Goal: Transaction & Acquisition: Download file/media

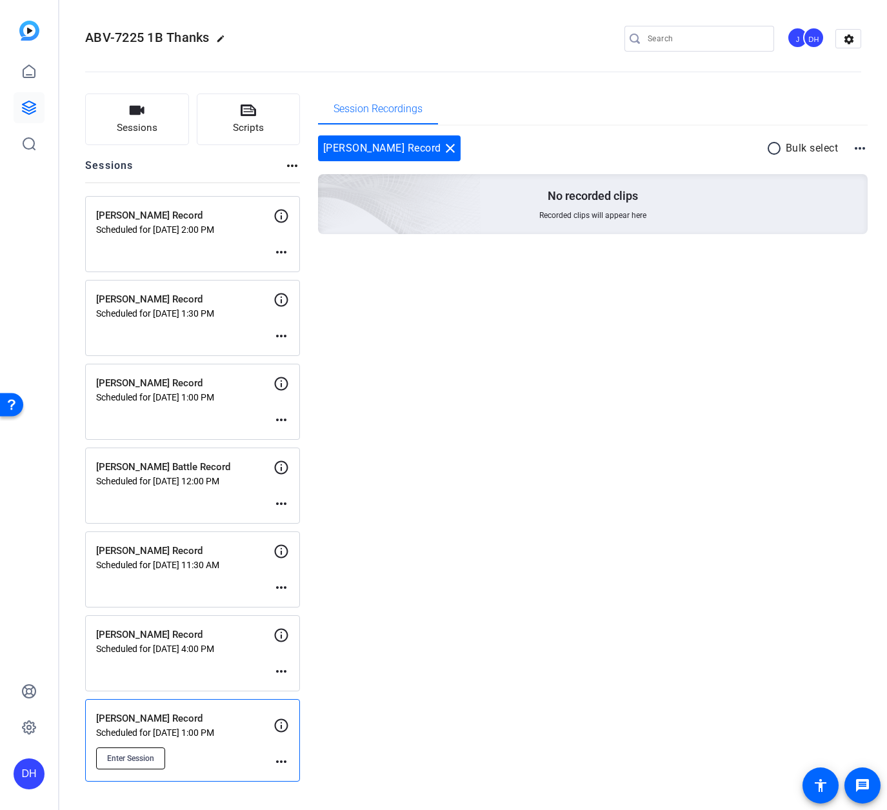
click at [140, 757] on span "Enter Session" at bounding box center [130, 758] width 47 height 10
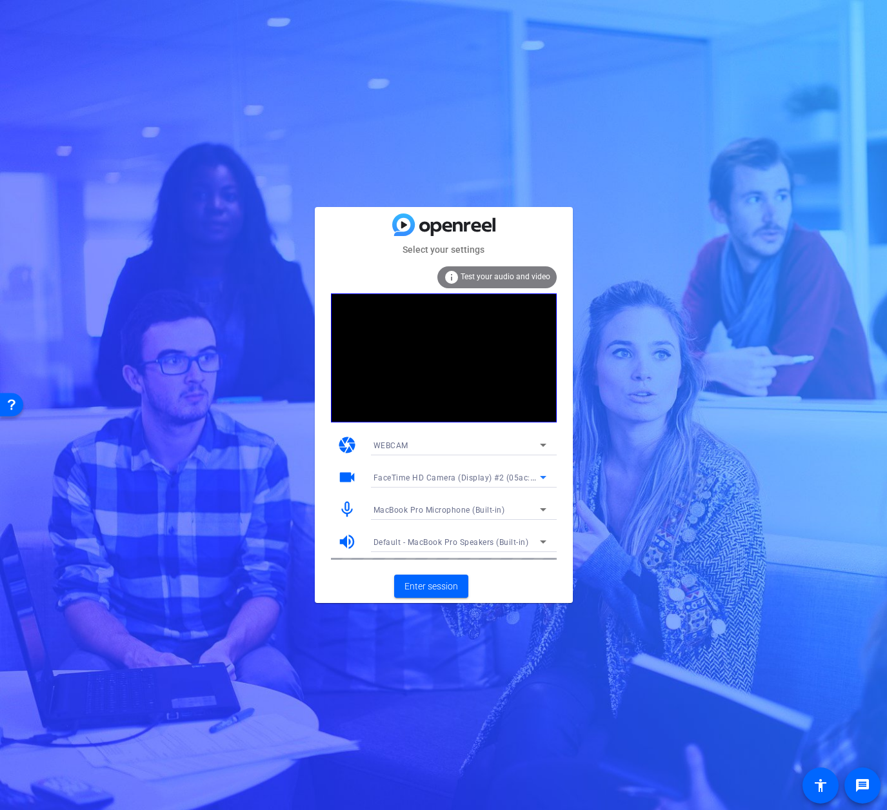
click at [445, 475] on span "FaceTime HD Camera (Display) #2 (05ac:1112)" at bounding box center [462, 477] width 179 height 10
click at [446, 518] on span "FaceTime HD Camera (Display) (05ac:1112)" at bounding box center [455, 523] width 164 height 15
click at [464, 478] on span "FaceTime HD Camera (Display) (05ac:1112)" at bounding box center [456, 477] width 167 height 10
click at [469, 504] on span "FaceTime HD Camera (Display) #2 (05ac:1112)" at bounding box center [459, 502] width 173 height 15
click at [426, 586] on span "Enter session" at bounding box center [431, 587] width 54 height 14
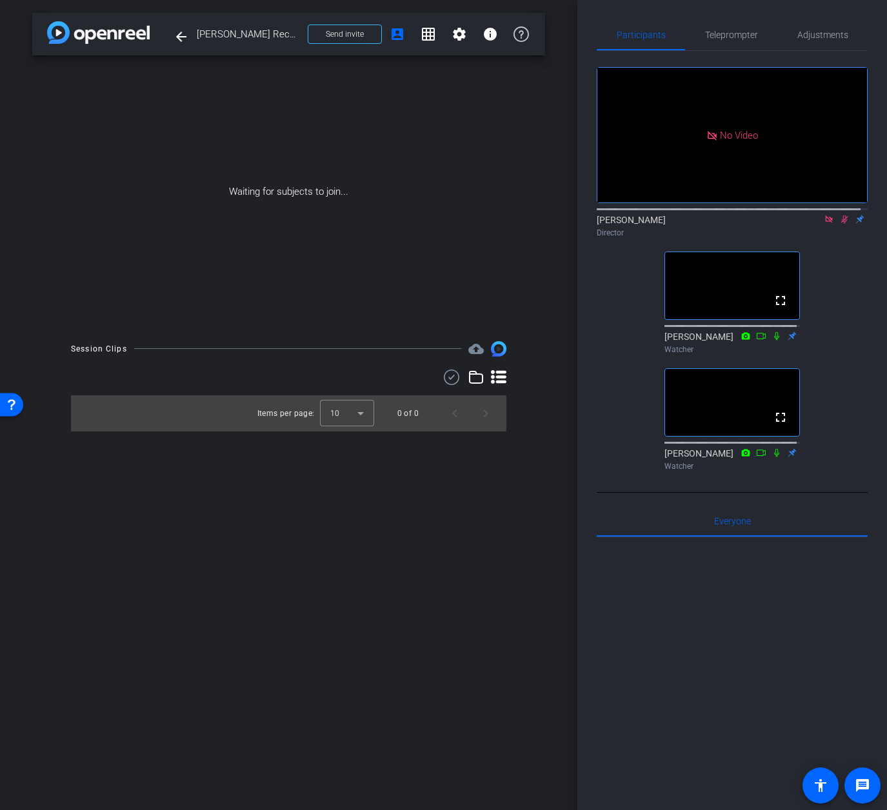
click at [832, 238] on div "[PERSON_NAME] Director" at bounding box center [731, 225] width 271 height 25
click at [839, 224] on icon at bounding box center [844, 219] width 10 height 9
click at [823, 224] on icon at bounding box center [828, 219] width 10 height 9
click at [729, 32] on span "Teleprompter" at bounding box center [731, 34] width 53 height 9
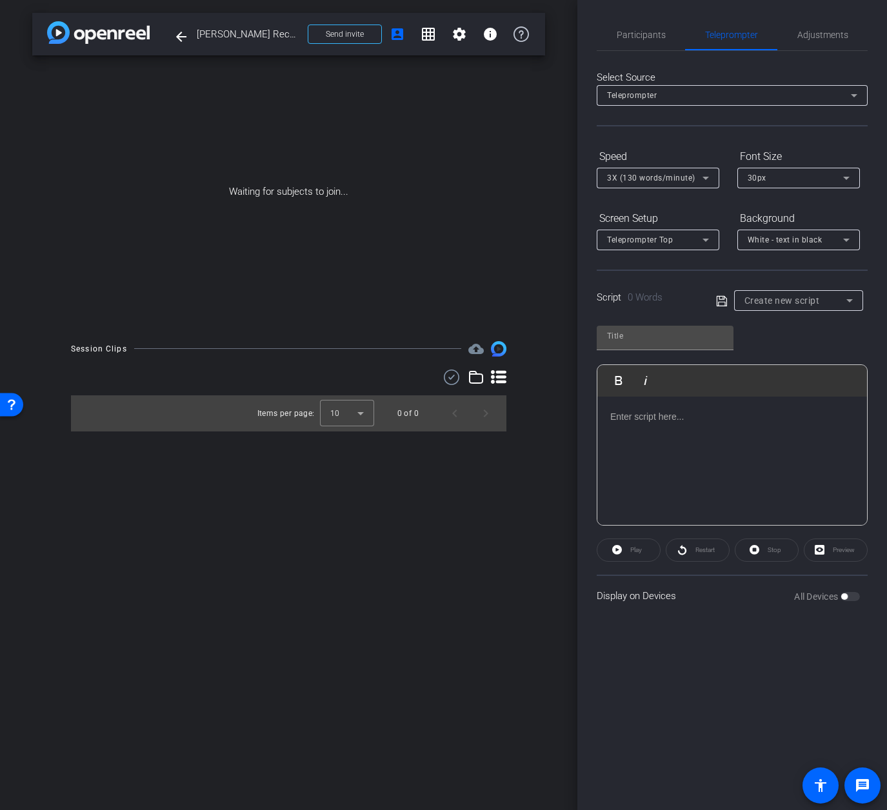
click at [765, 302] on span "Create new script" at bounding box center [781, 300] width 75 height 10
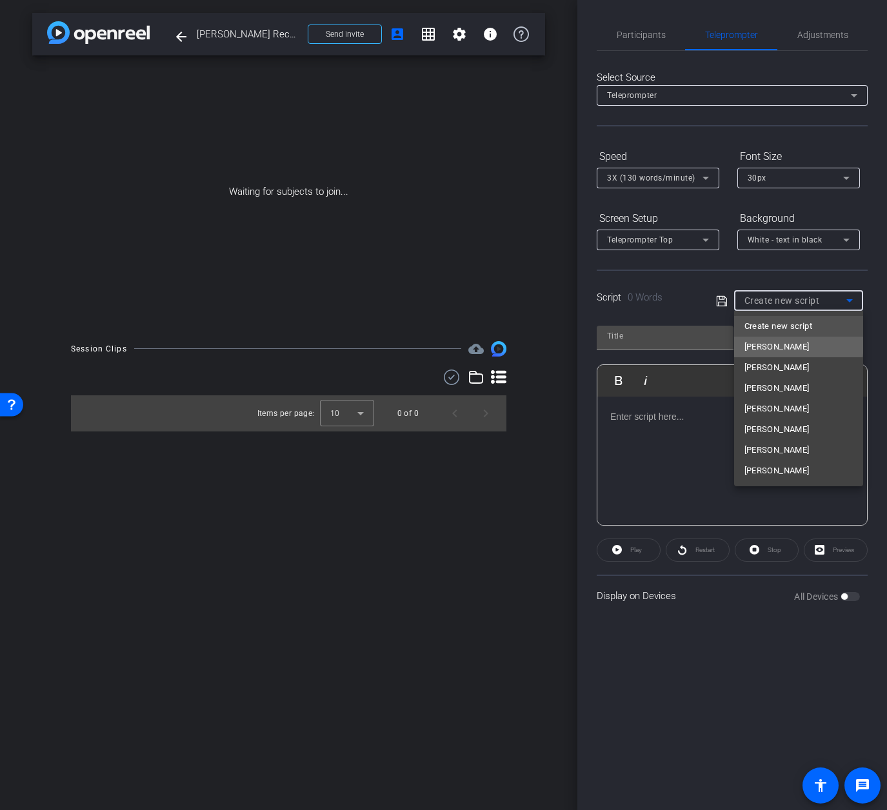
click at [769, 342] on span "[PERSON_NAME]" at bounding box center [776, 346] width 65 height 15
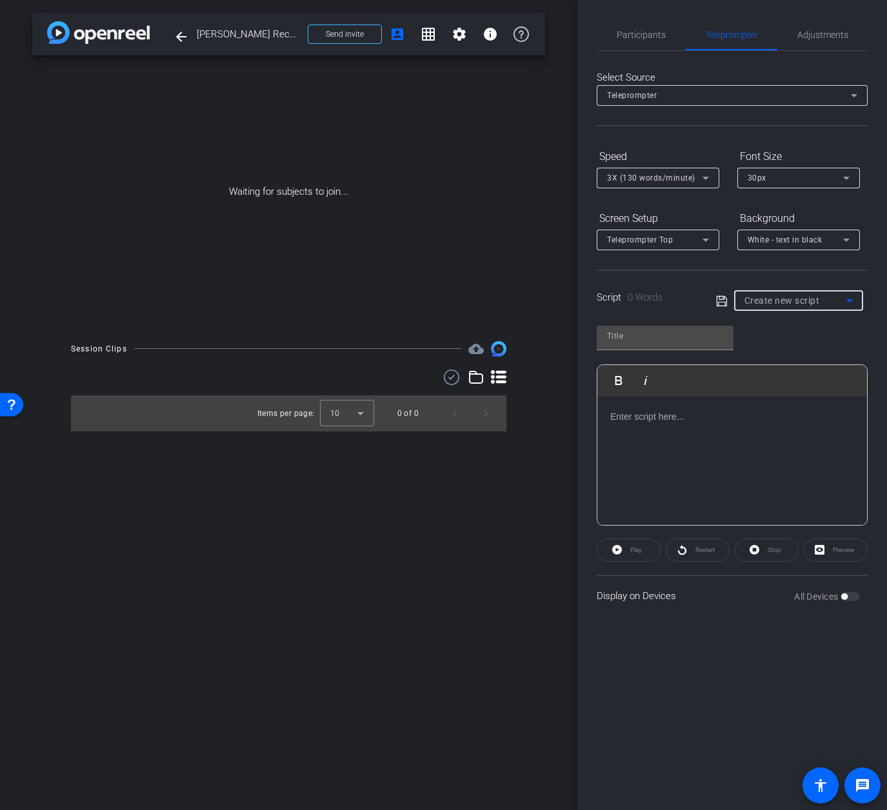
type input "[PERSON_NAME]"
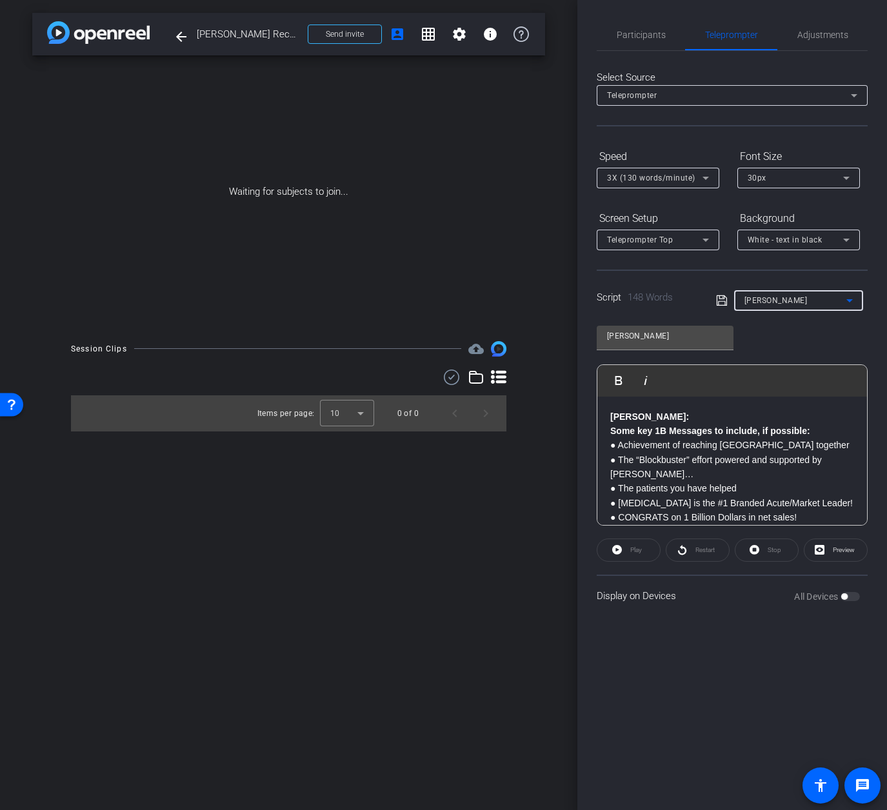
click at [386, 106] on div "Waiting for subjects to join..." at bounding box center [288, 191] width 513 height 273
click at [622, 34] on span "Participants" at bounding box center [640, 34] width 49 height 9
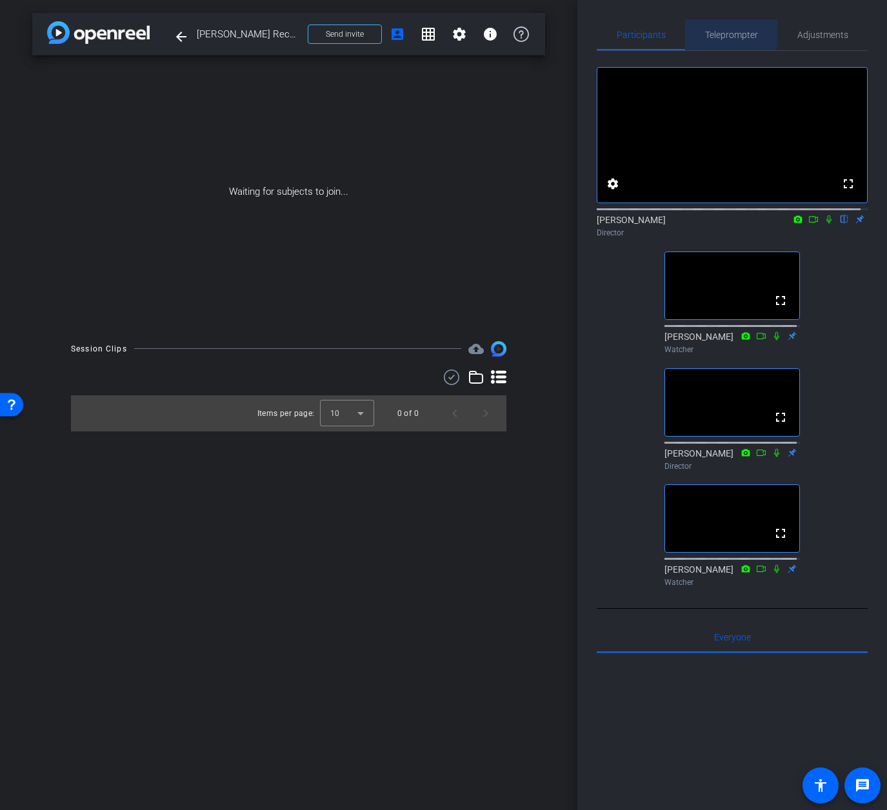
click at [720, 30] on span "Teleprompter" at bounding box center [731, 34] width 53 height 9
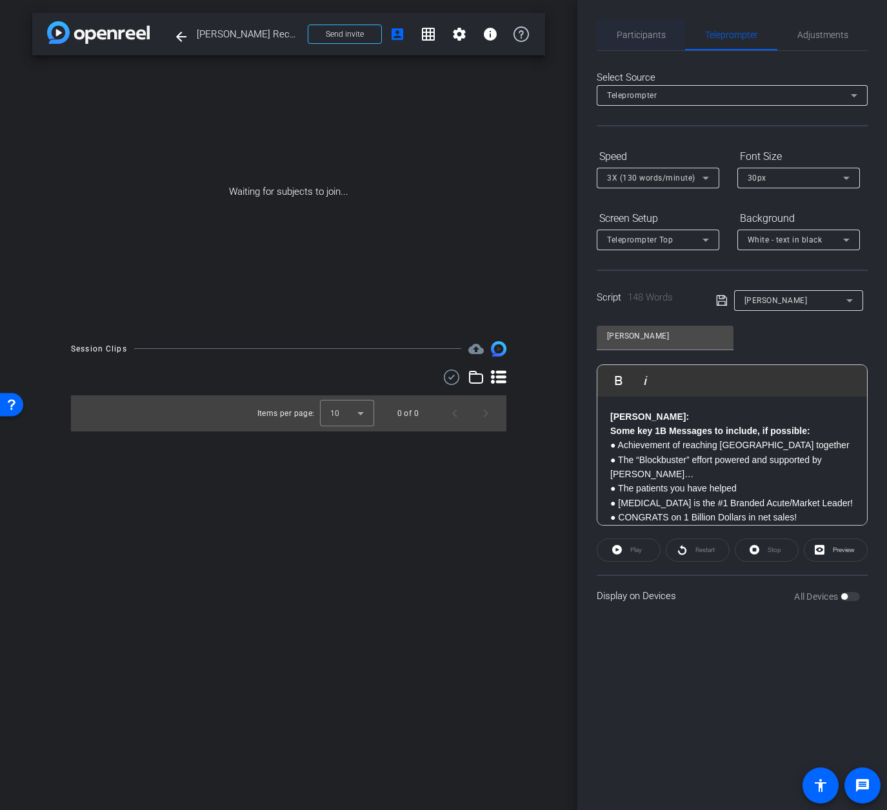
click at [647, 35] on span "Participants" at bounding box center [640, 34] width 49 height 9
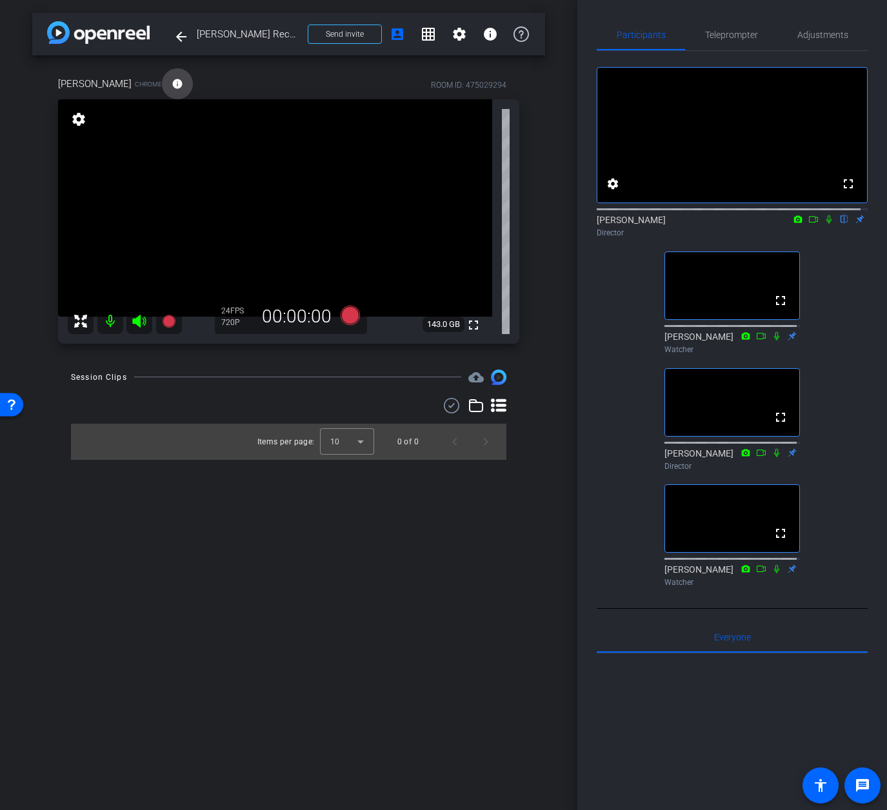
click at [172, 81] on mat-icon "info" at bounding box center [178, 84] width 12 height 12
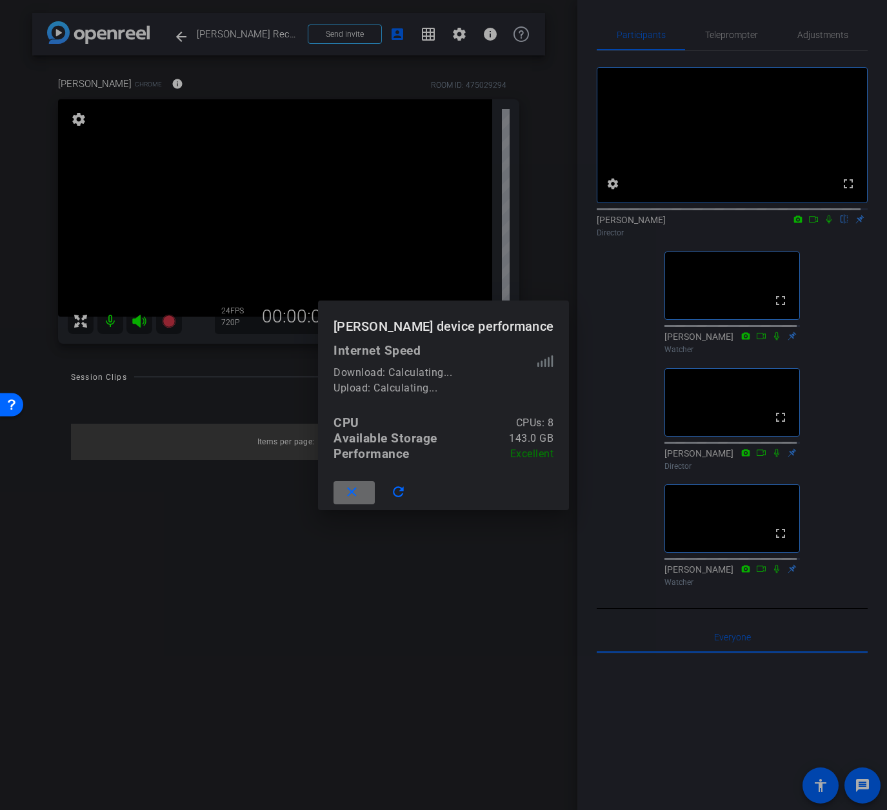
click at [360, 490] on mat-icon "close" at bounding box center [352, 492] width 16 height 16
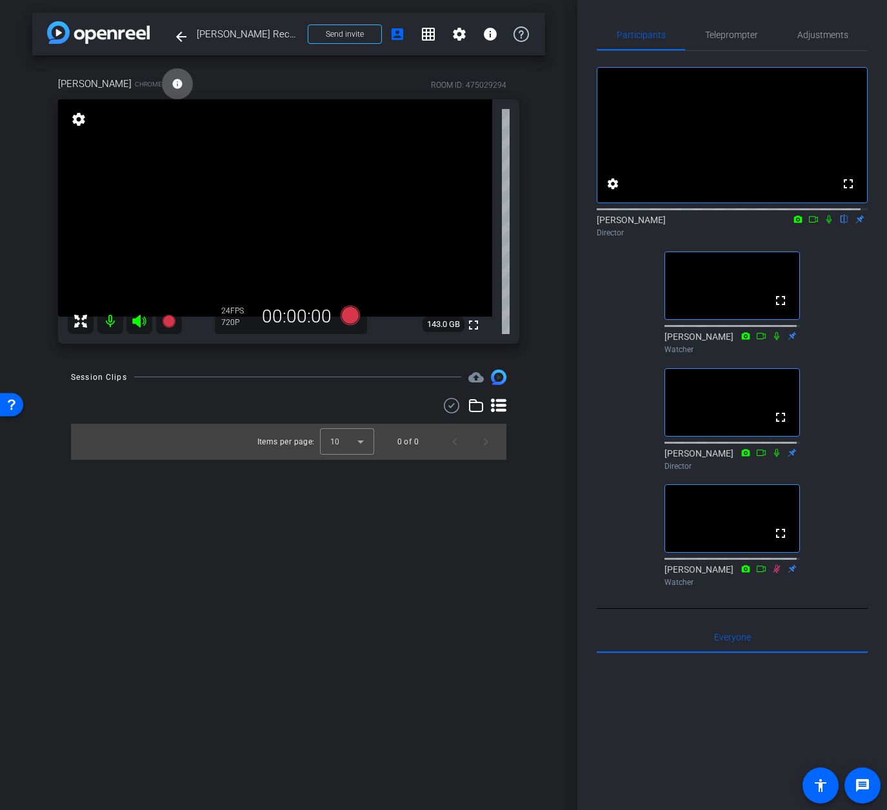
click at [79, 121] on mat-icon "settings" at bounding box center [79, 119] width 18 height 15
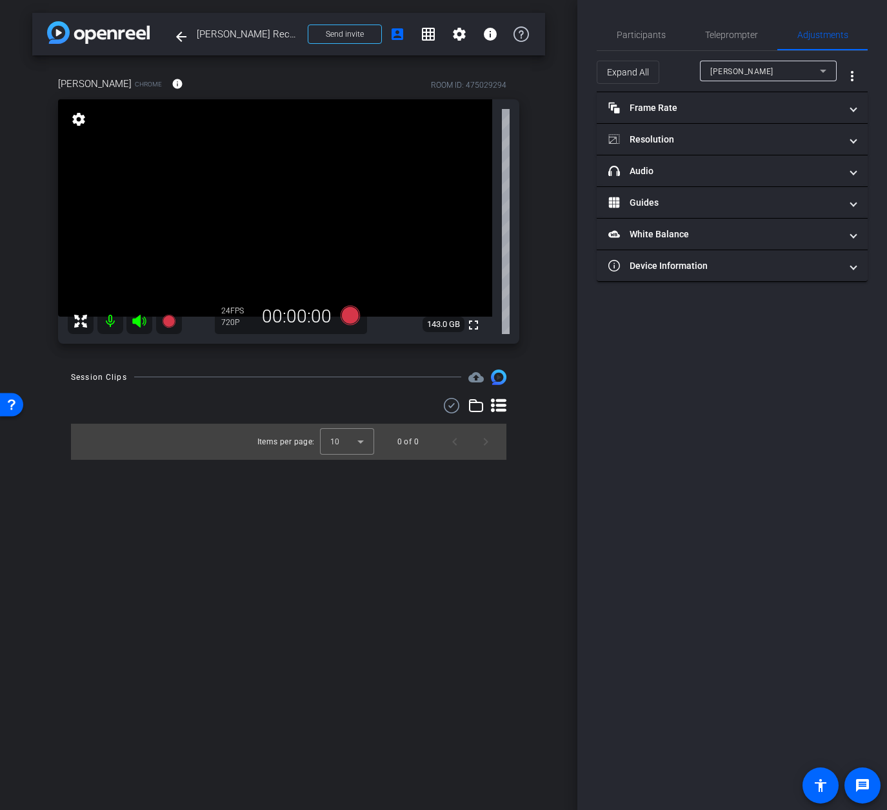
click at [79, 121] on mat-icon "settings" at bounding box center [79, 119] width 18 height 15
click at [736, 99] on mat-expansion-panel-header "Frame Rate Frame Rate" at bounding box center [731, 107] width 271 height 31
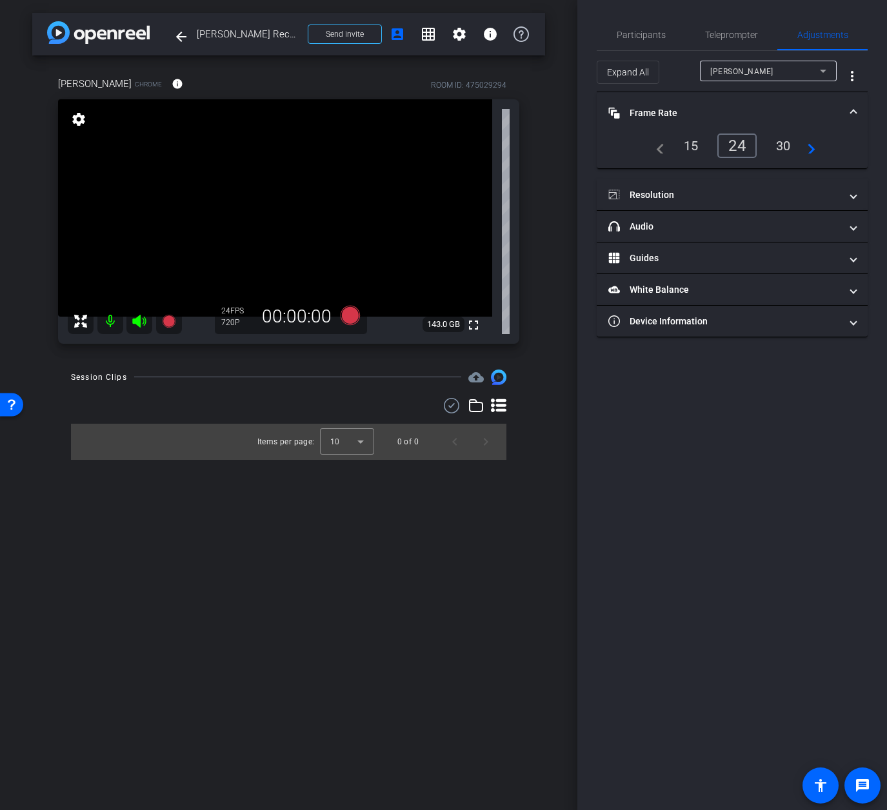
click at [818, 147] on div "navigate_before 15 24 30 navigate_next" at bounding box center [732, 145] width 240 height 25
click at [783, 147] on div "30" at bounding box center [783, 146] width 34 height 22
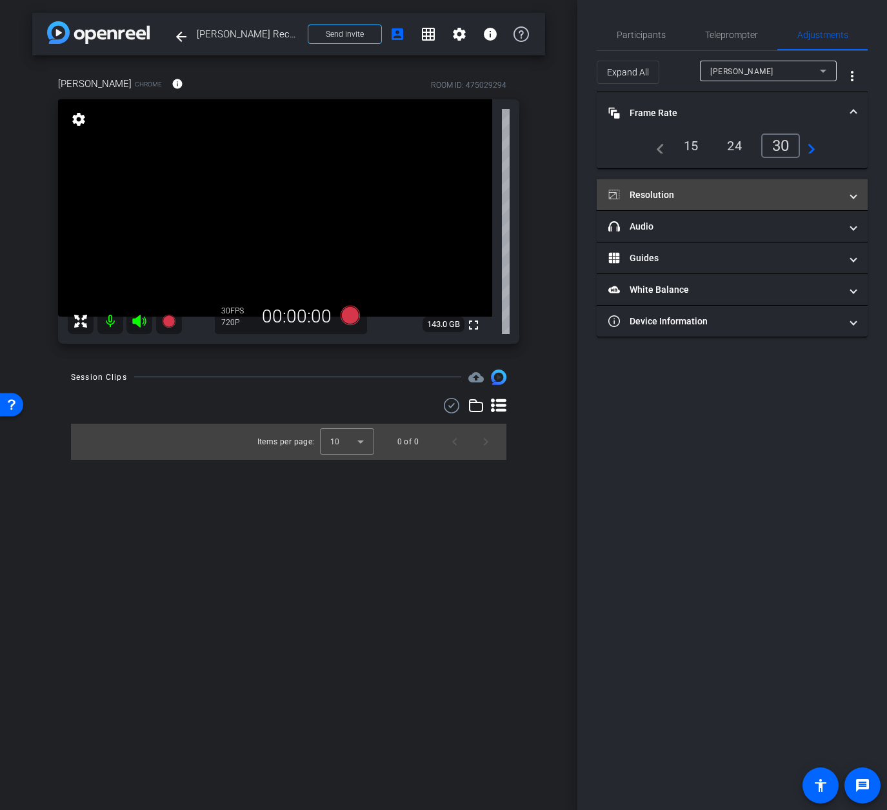
click at [733, 200] on mat-panel-title "Resolution" at bounding box center [724, 195] width 232 height 14
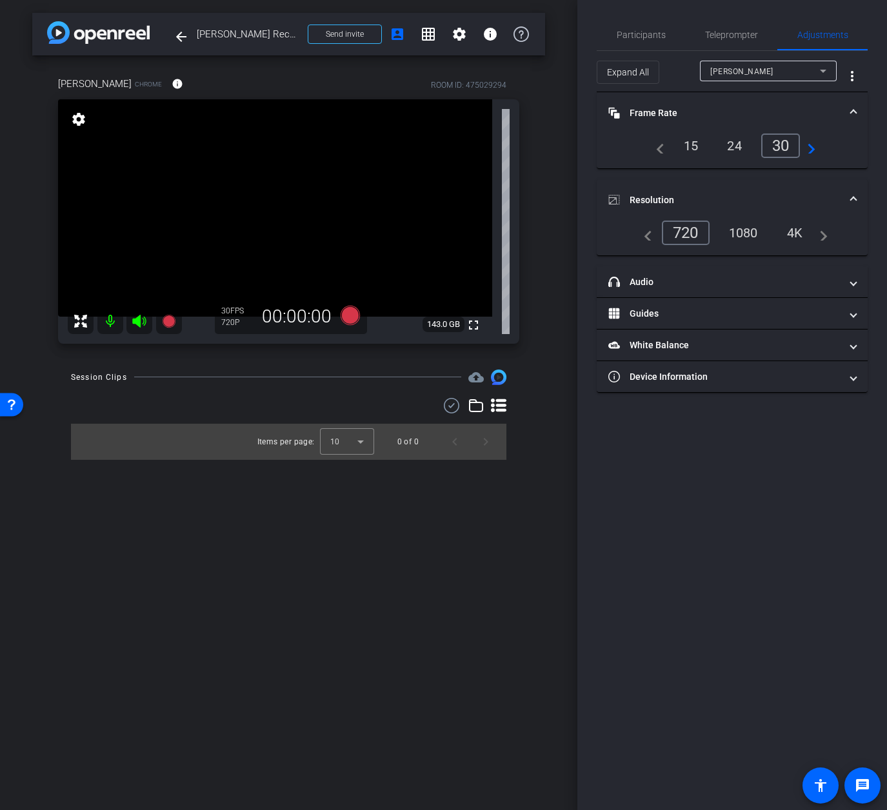
click at [709, 435] on div "Participants Teleprompter Adjustments settings [PERSON_NAME] flip Director [PER…" at bounding box center [732, 405] width 310 height 810
click at [567, 414] on div "arrow_back [PERSON_NAME] Record Back to project Send invite account_box grid_on…" at bounding box center [288, 405] width 577 height 810
click at [319, 517] on div "arrow_back [PERSON_NAME] Record Back to project Send invite account_box grid_on…" at bounding box center [288, 405] width 577 height 810
click at [319, 507] on div "arrow_back [PERSON_NAME] Record Back to project Send invite account_box grid_on…" at bounding box center [288, 405] width 577 height 810
click at [34, 183] on div "[PERSON_NAME] Chrome info ROOM ID: 475029294 fullscreen settings 143.0 GB 30 FP…" at bounding box center [288, 205] width 513 height 301
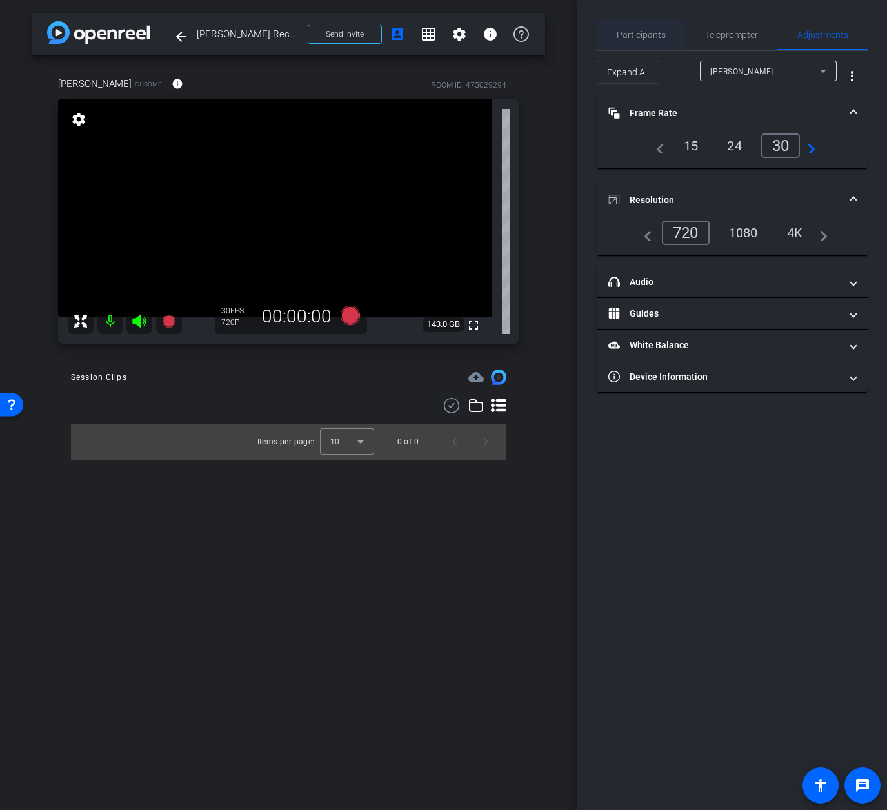
click at [653, 34] on span "Participants" at bounding box center [640, 34] width 49 height 9
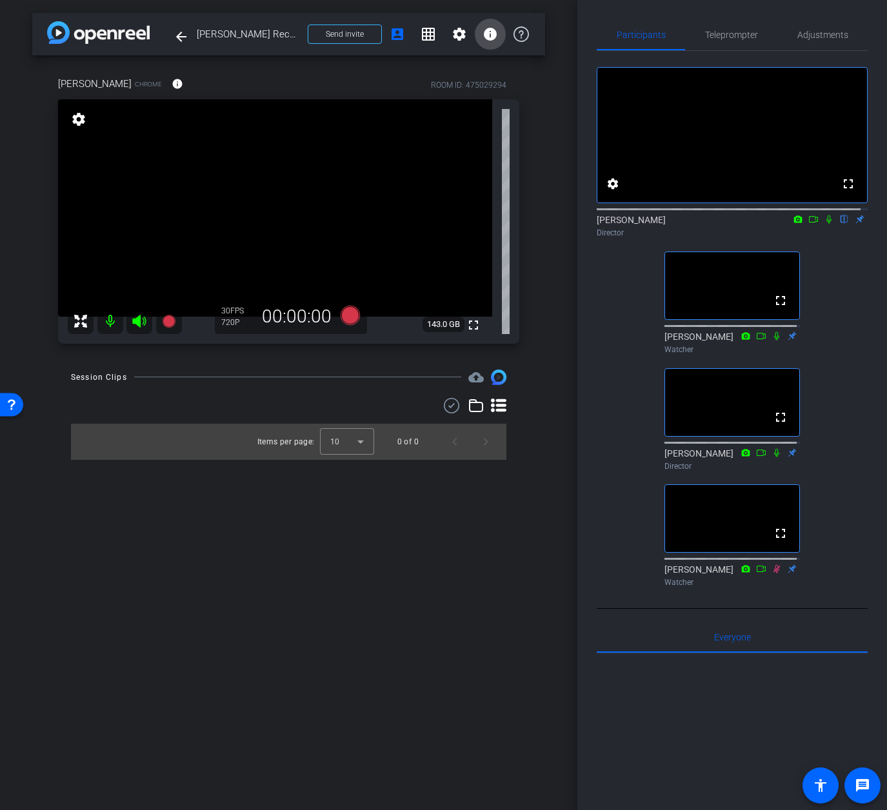
click at [489, 35] on mat-icon "info" at bounding box center [489, 33] width 15 height 15
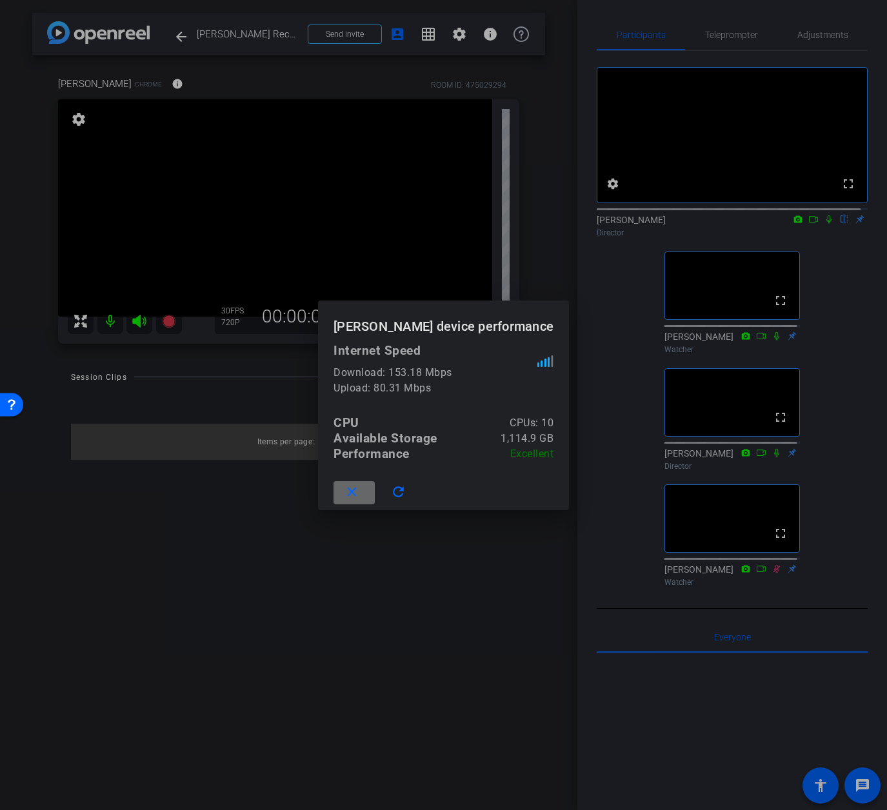
click at [357, 491] on mat-icon "close" at bounding box center [352, 492] width 16 height 16
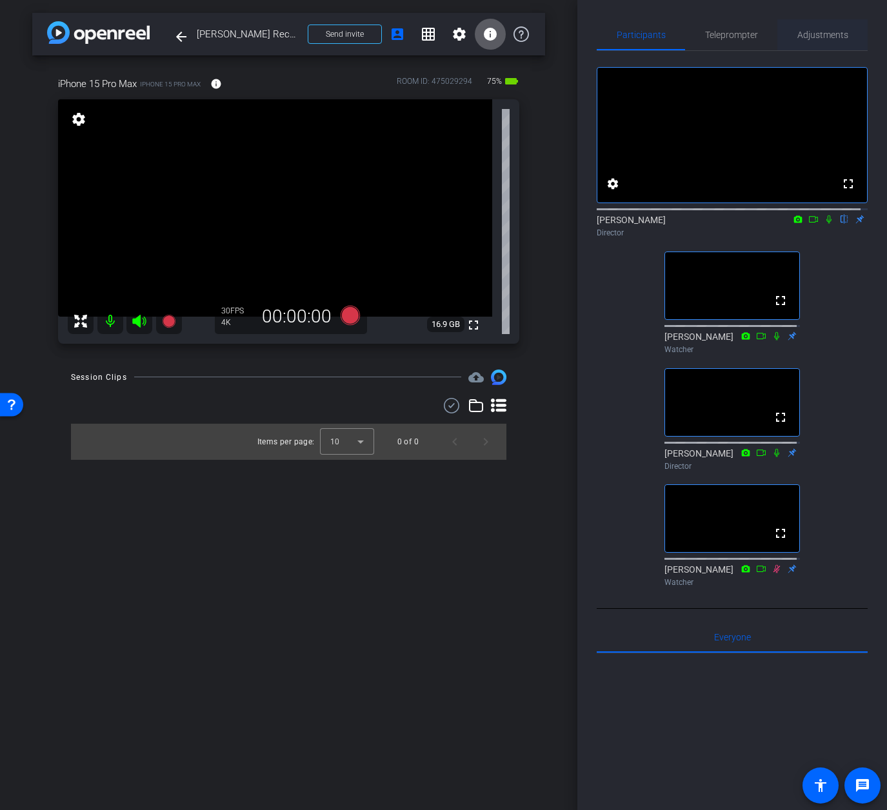
click at [804, 34] on span "Adjustments" at bounding box center [822, 34] width 51 height 9
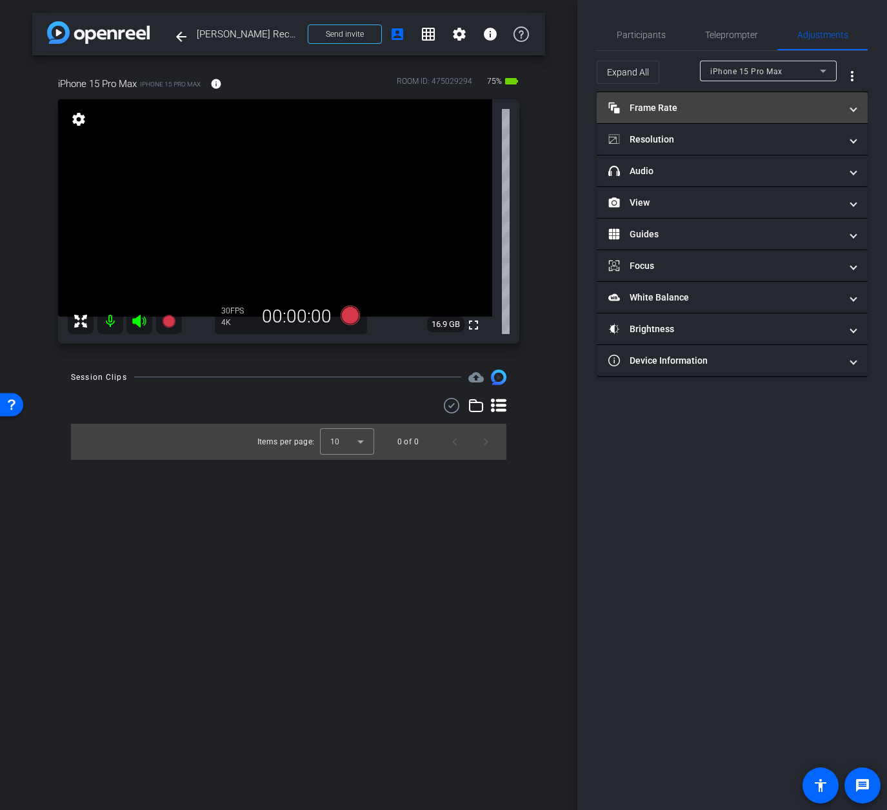
click at [671, 103] on mat-panel-title "Frame Rate Frame Rate" at bounding box center [724, 108] width 232 height 14
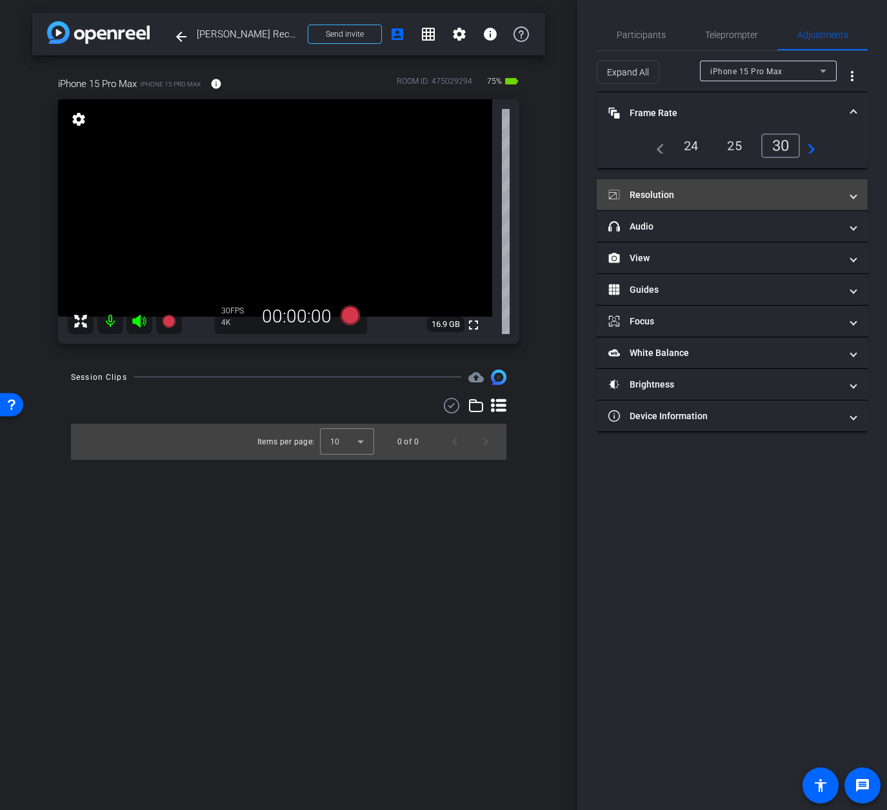
click at [671, 192] on mat-panel-title "Resolution" at bounding box center [724, 195] width 232 height 14
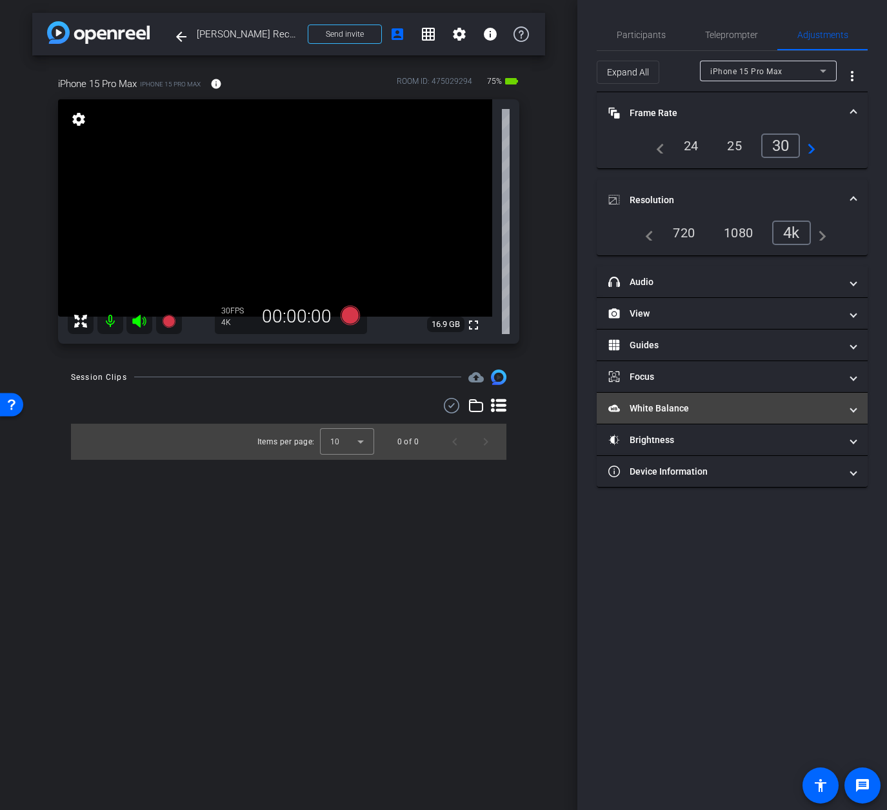
click at [670, 407] on mat-panel-title "White Balance White Balance" at bounding box center [724, 409] width 232 height 14
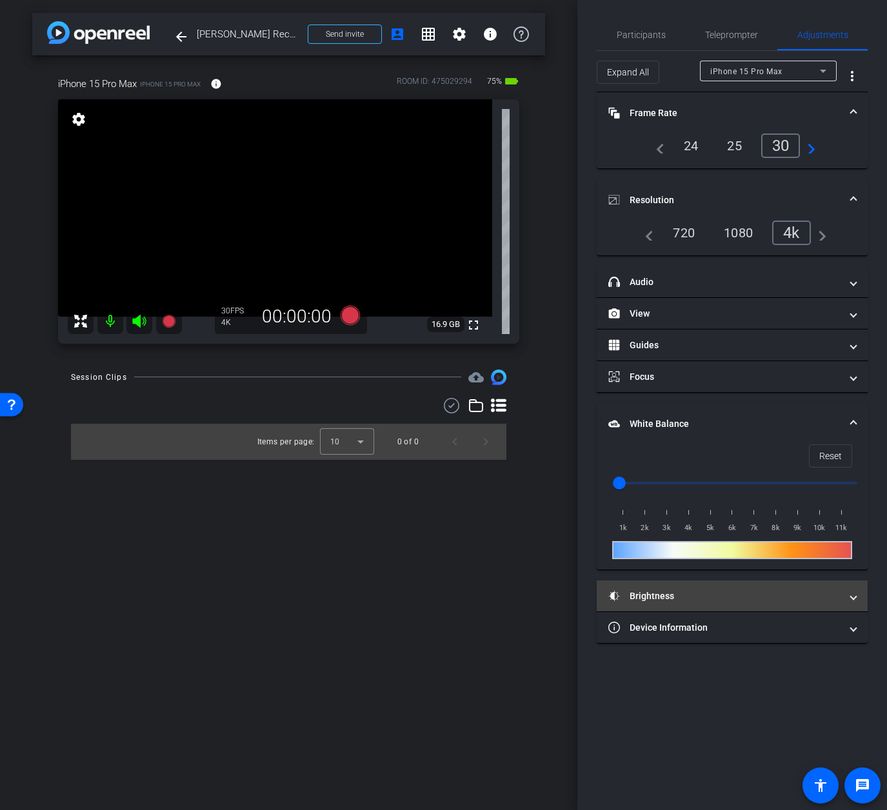
click at [674, 595] on mat-panel-title "Brightness" at bounding box center [724, 596] width 232 height 14
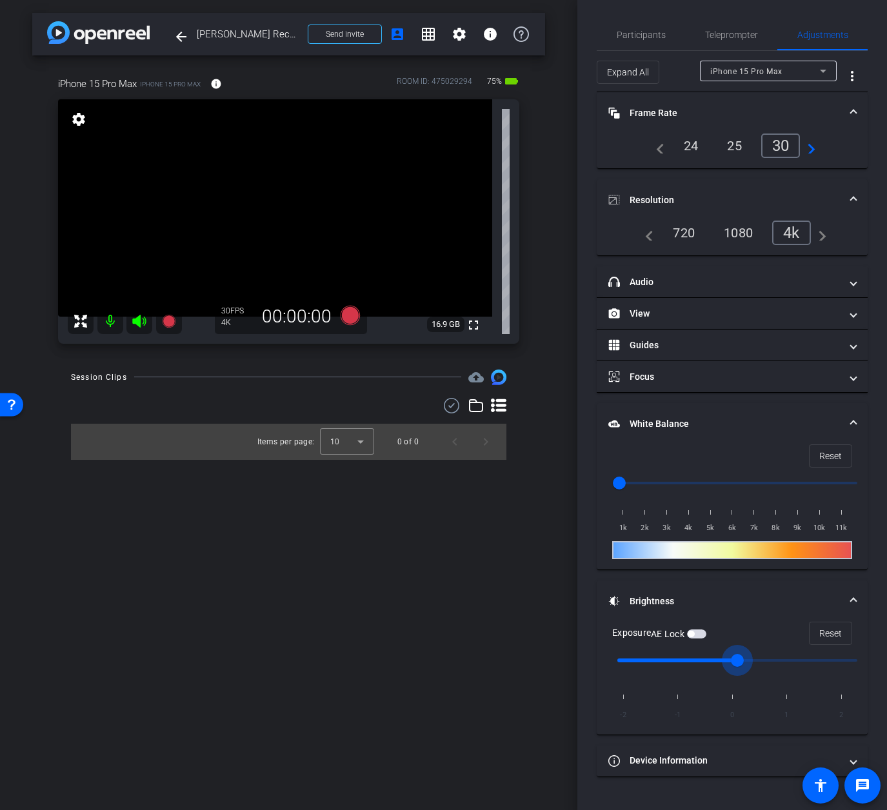
drag, startPoint x: 740, startPoint y: 664, endPoint x: 753, endPoint y: 661, distance: 12.5
click at [753, 661] on input "range" at bounding box center [737, 660] width 267 height 28
click at [757, 658] on input "range" at bounding box center [737, 660] width 267 height 28
type input "1"
click at [767, 661] on input "range" at bounding box center [737, 660] width 267 height 28
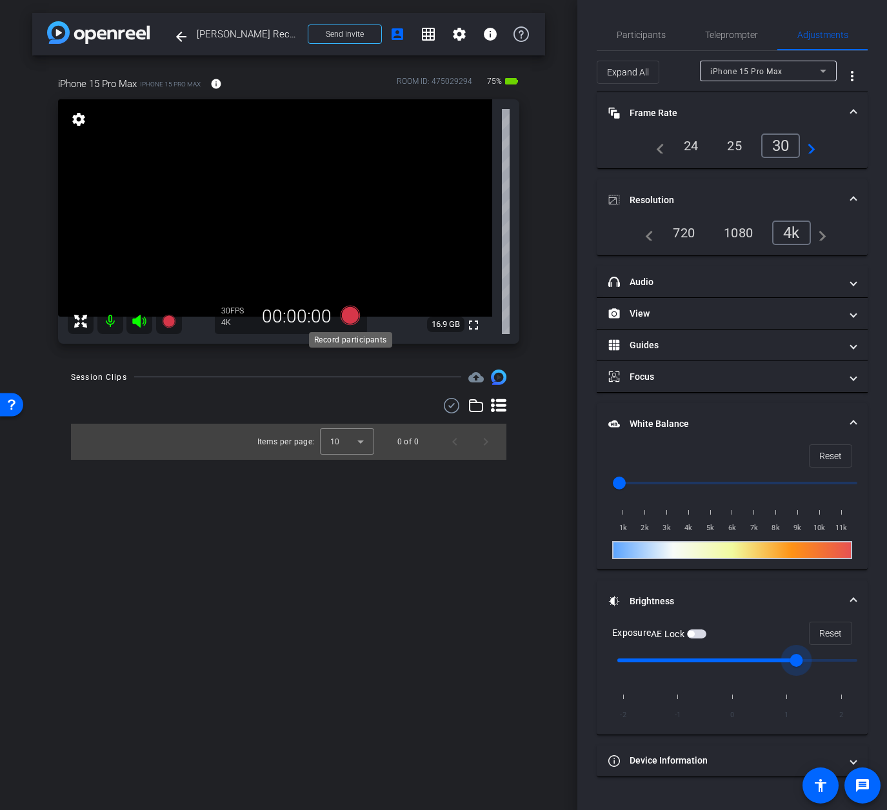
click at [350, 315] on icon at bounding box center [349, 314] width 19 height 19
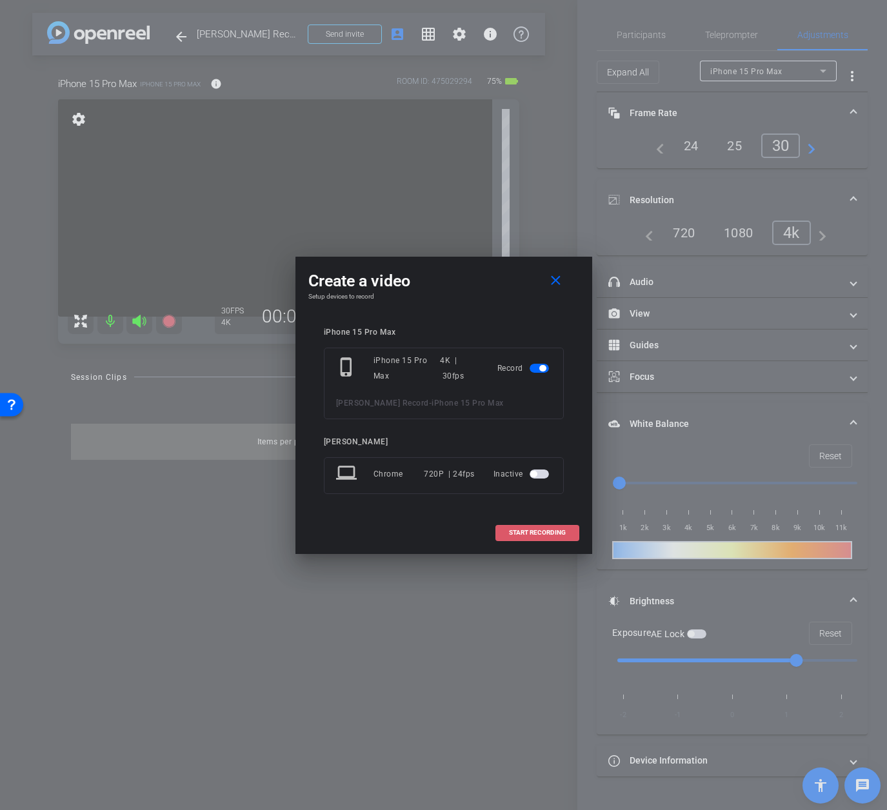
click at [535, 533] on span "START RECORDING" at bounding box center [537, 532] width 57 height 6
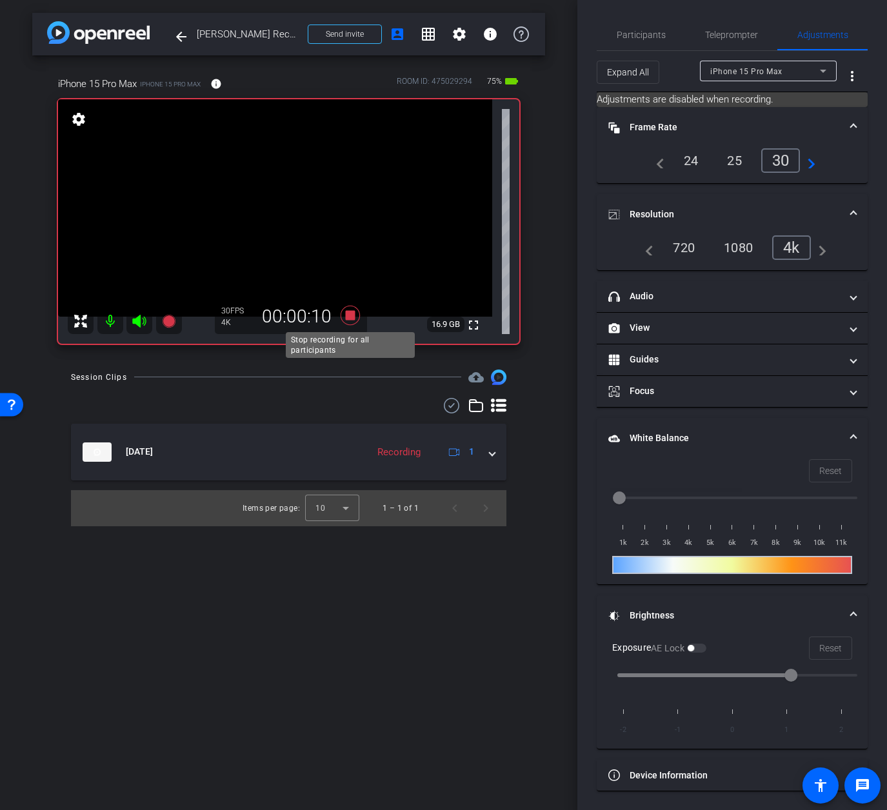
click at [350, 314] on icon at bounding box center [349, 314] width 19 height 19
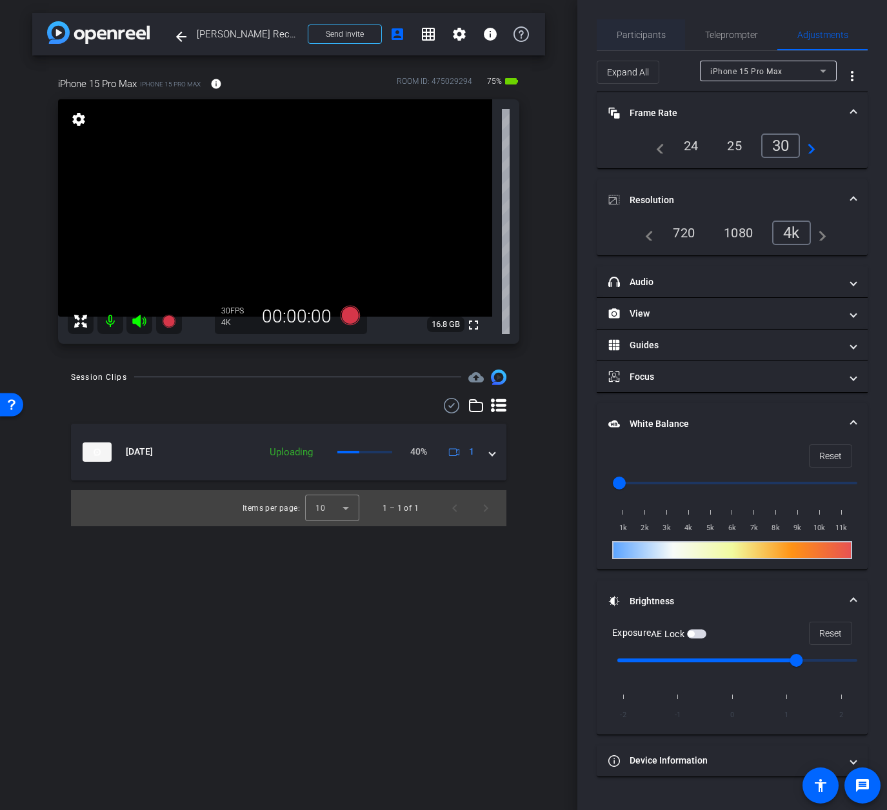
click at [653, 34] on span "Participants" at bounding box center [640, 34] width 49 height 9
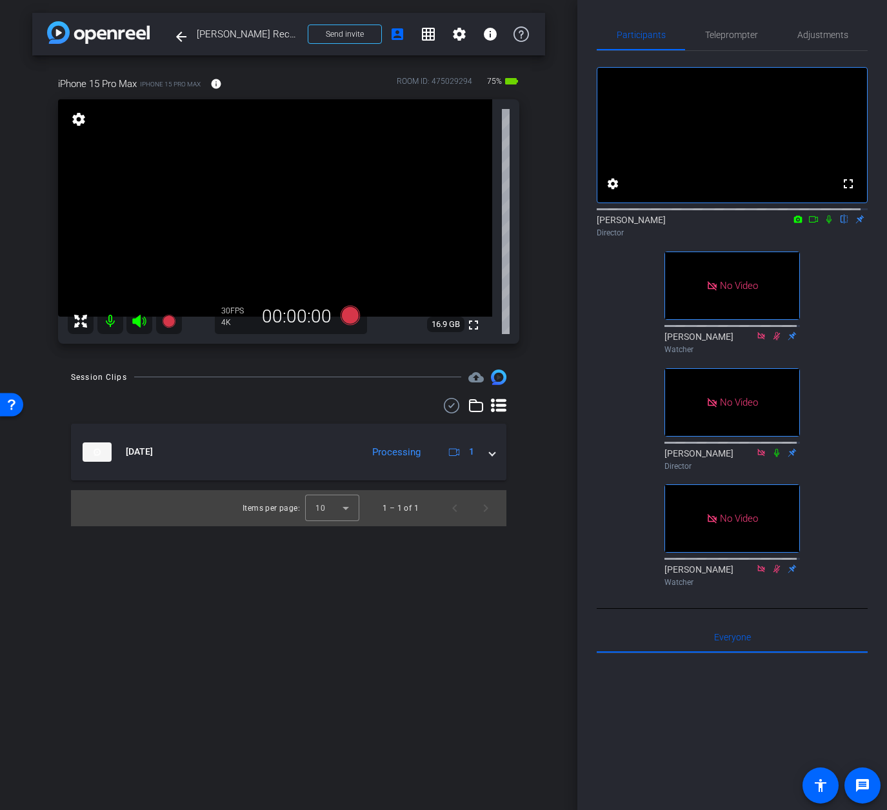
click at [808, 224] on icon at bounding box center [813, 219] width 10 height 9
click at [347, 315] on icon at bounding box center [349, 314] width 19 height 19
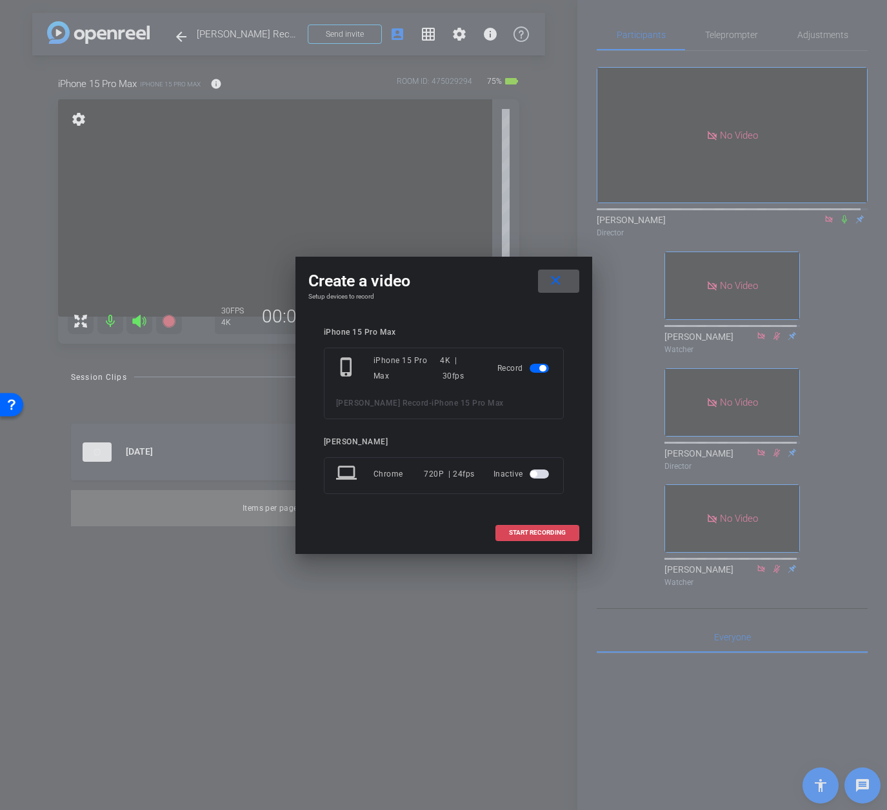
click at [542, 533] on span "START RECORDING" at bounding box center [537, 532] width 57 height 6
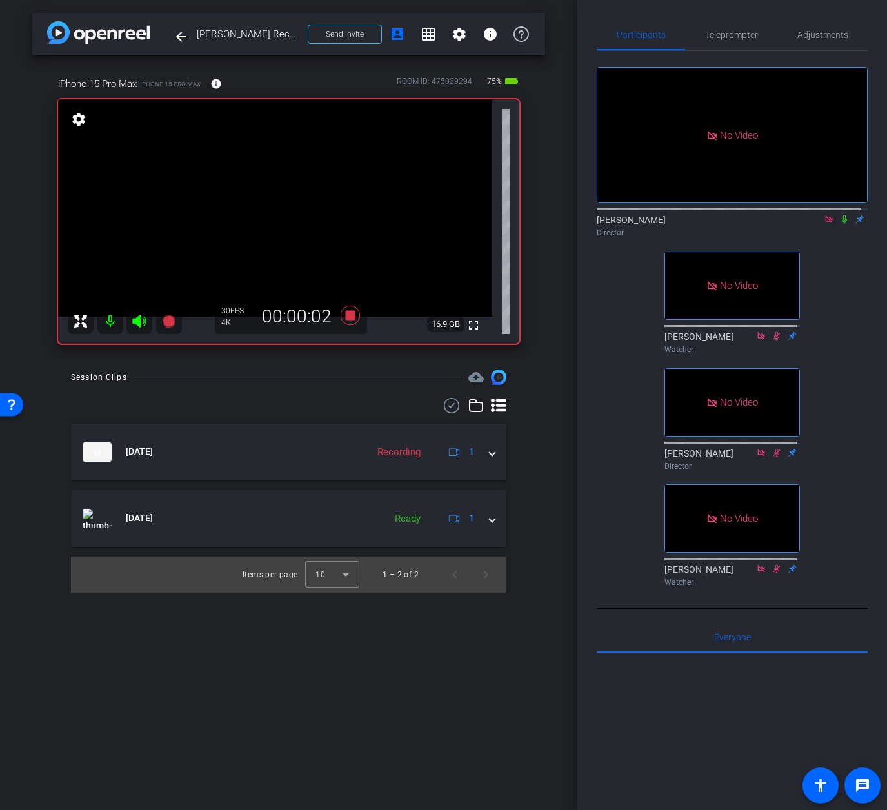
click at [842, 224] on icon at bounding box center [844, 219] width 5 height 8
click at [839, 224] on icon at bounding box center [844, 219] width 10 height 9
click at [842, 224] on icon at bounding box center [844, 219] width 5 height 8
click at [839, 224] on icon at bounding box center [844, 219] width 10 height 9
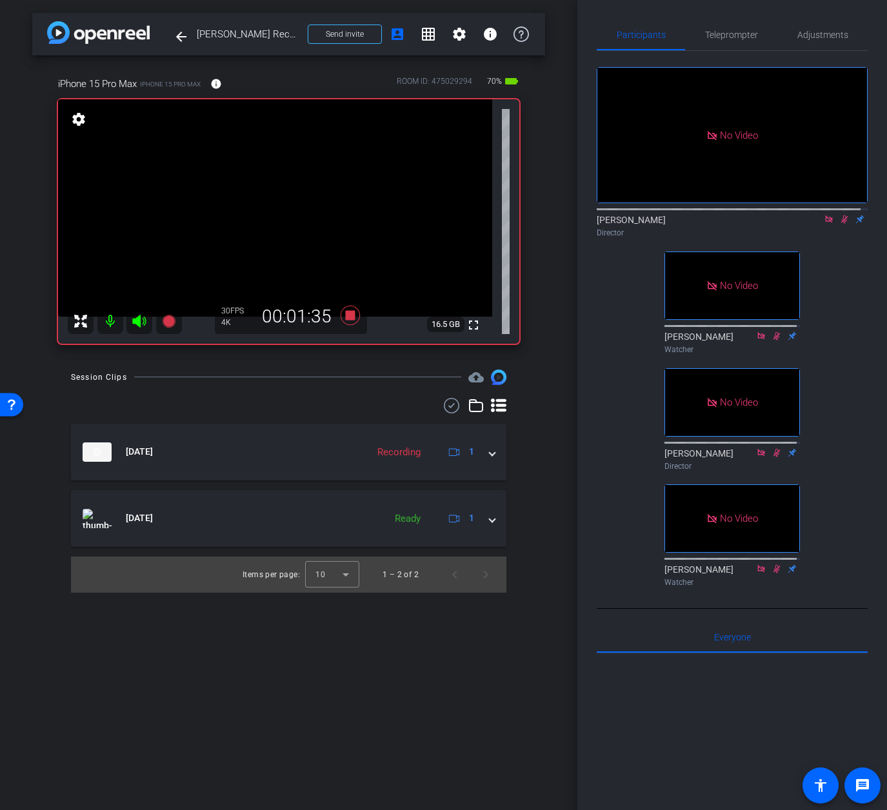
click at [840, 224] on icon at bounding box center [844, 219] width 10 height 9
click at [839, 224] on icon at bounding box center [844, 219] width 10 height 9
click at [842, 224] on icon at bounding box center [844, 219] width 5 height 8
click at [839, 224] on icon at bounding box center [844, 219] width 10 height 9
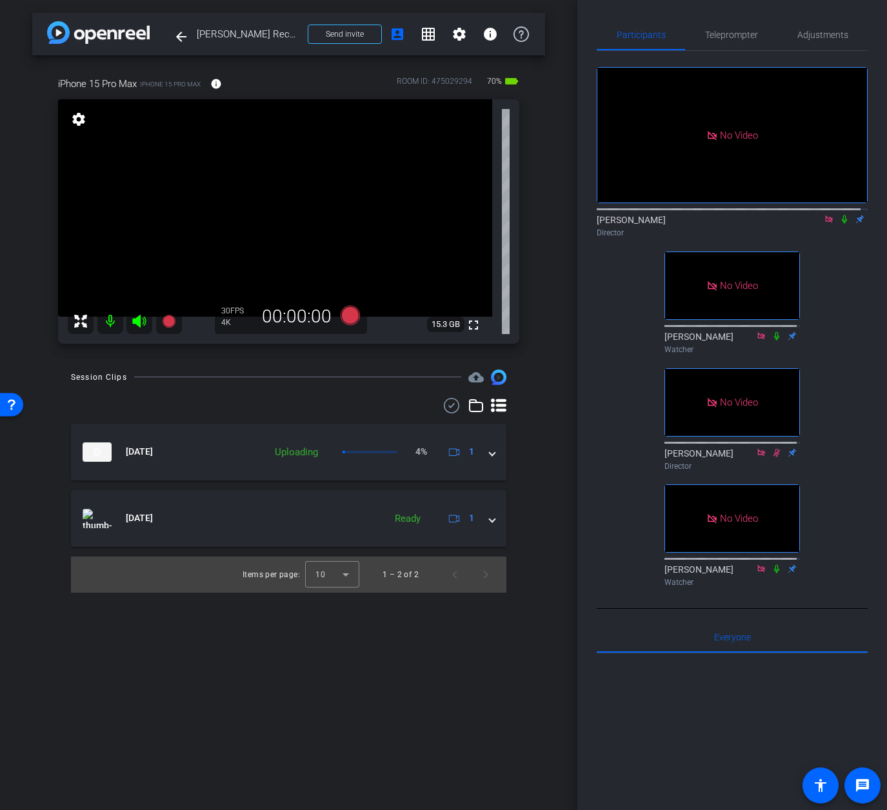
click at [825, 222] on icon at bounding box center [828, 218] width 7 height 7
click at [353, 315] on icon at bounding box center [349, 314] width 19 height 19
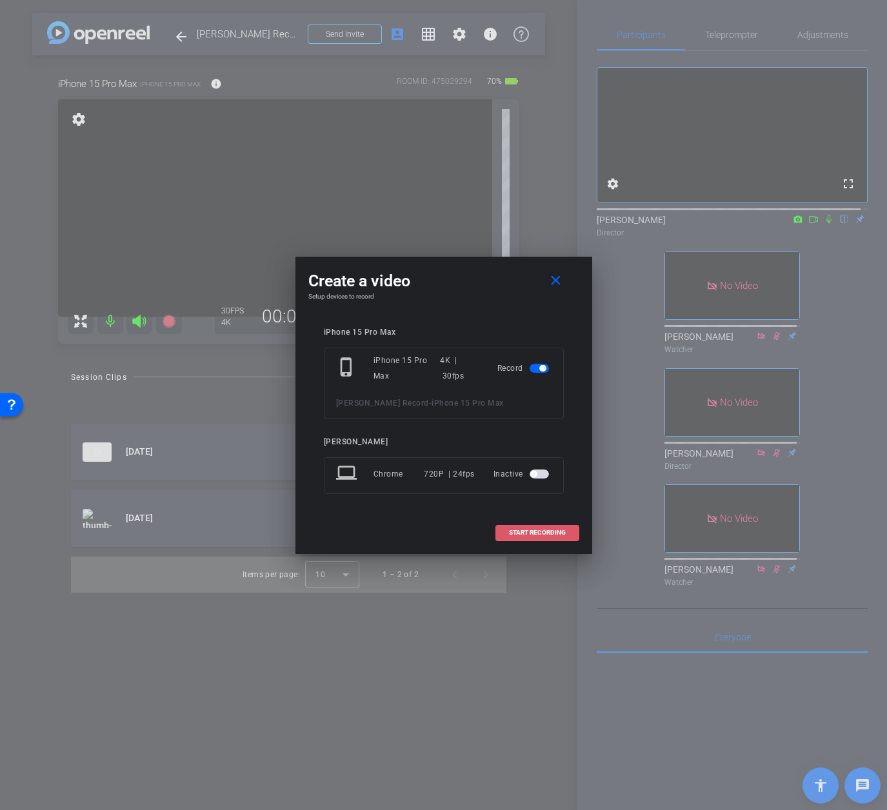
click at [514, 530] on span "START RECORDING" at bounding box center [537, 532] width 57 height 6
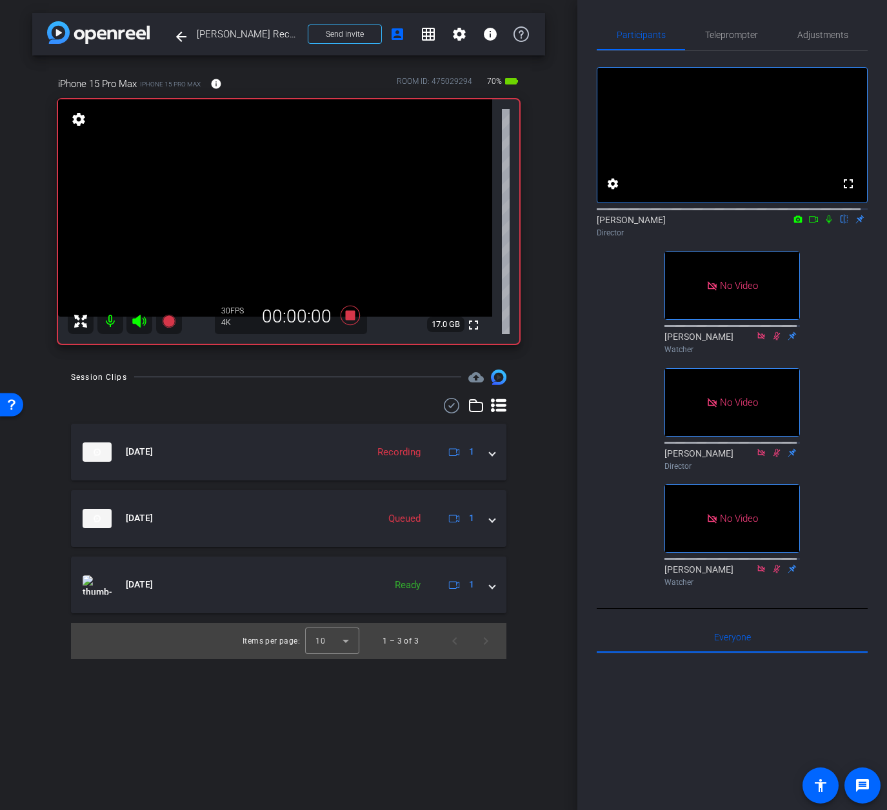
click at [808, 224] on icon at bounding box center [813, 219] width 10 height 9
click at [839, 224] on icon at bounding box center [844, 219] width 10 height 9
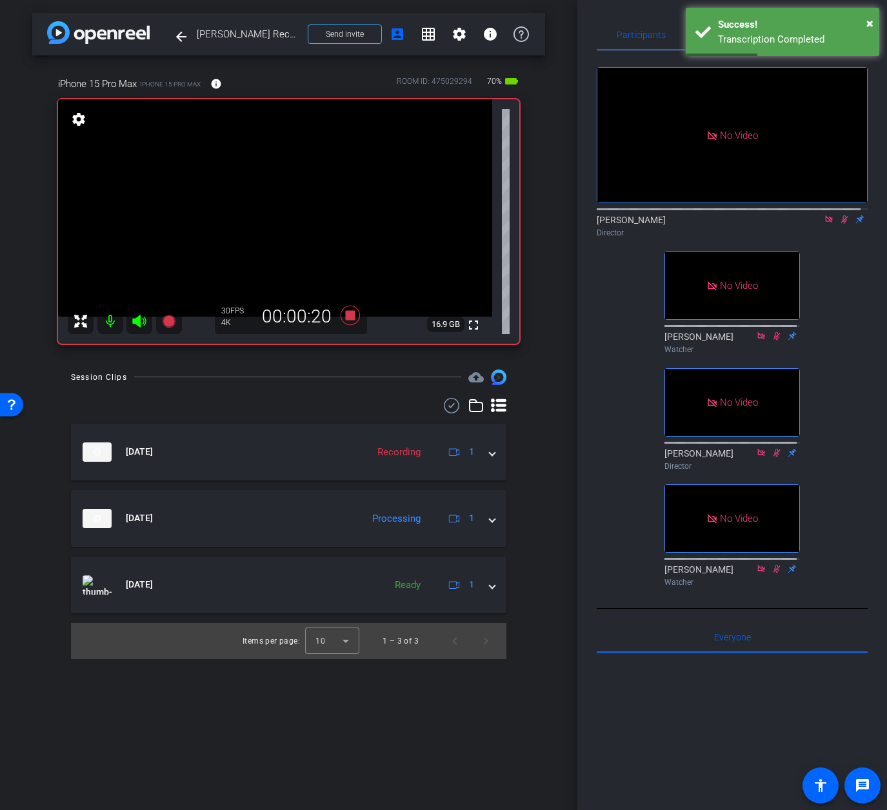
click at [839, 224] on icon at bounding box center [844, 219] width 10 height 9
click at [825, 222] on icon at bounding box center [828, 218] width 7 height 7
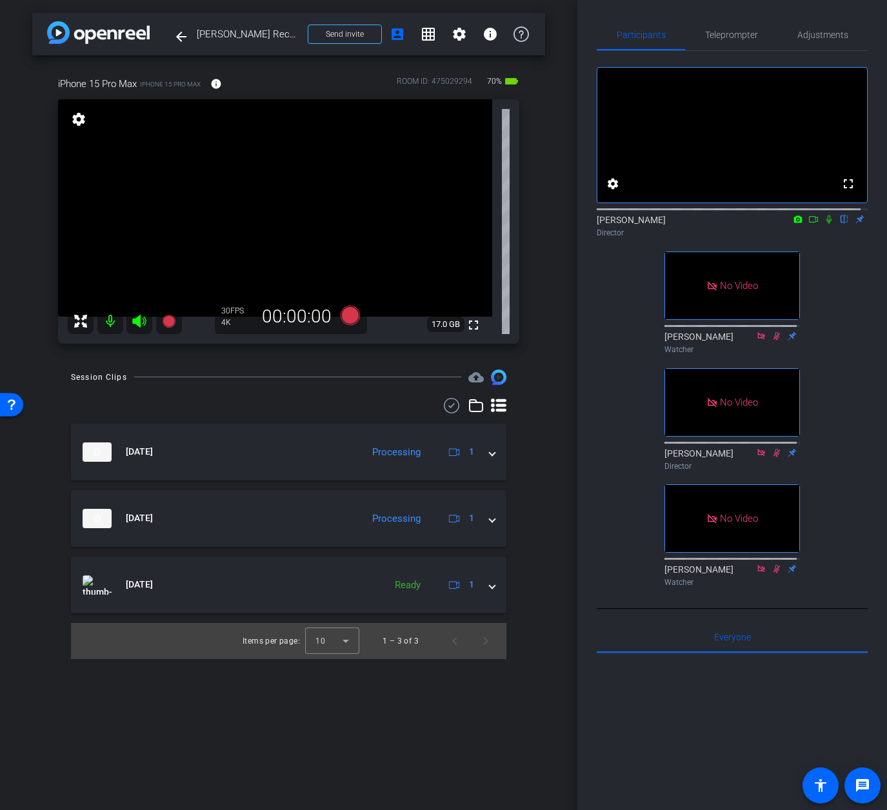
click at [808, 224] on icon at bounding box center [813, 219] width 10 height 9
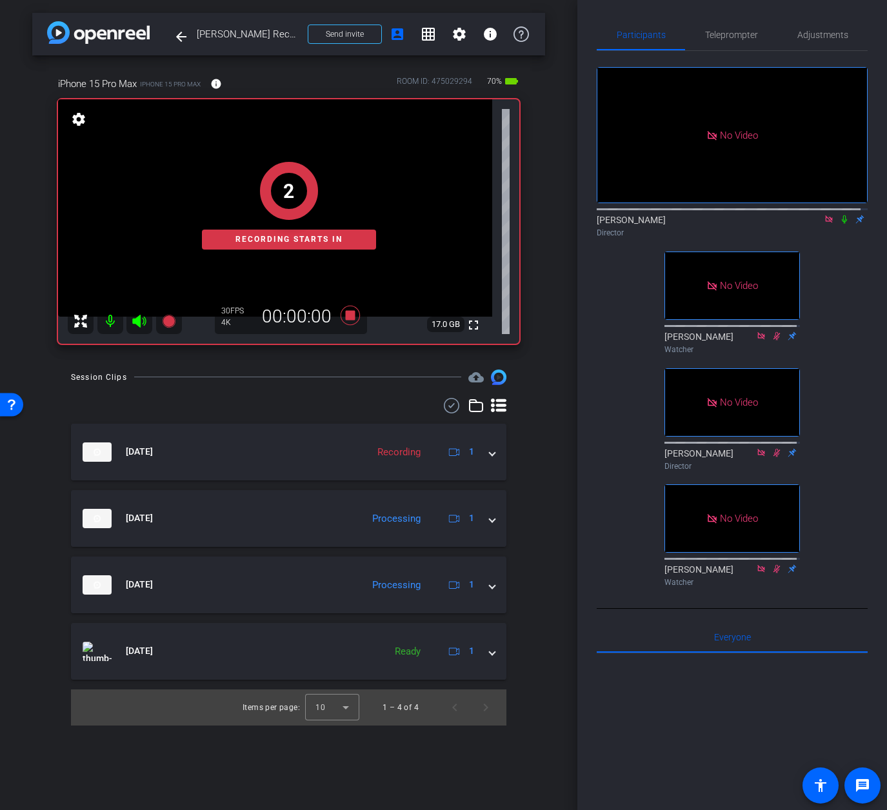
click at [839, 224] on icon at bounding box center [844, 219] width 10 height 9
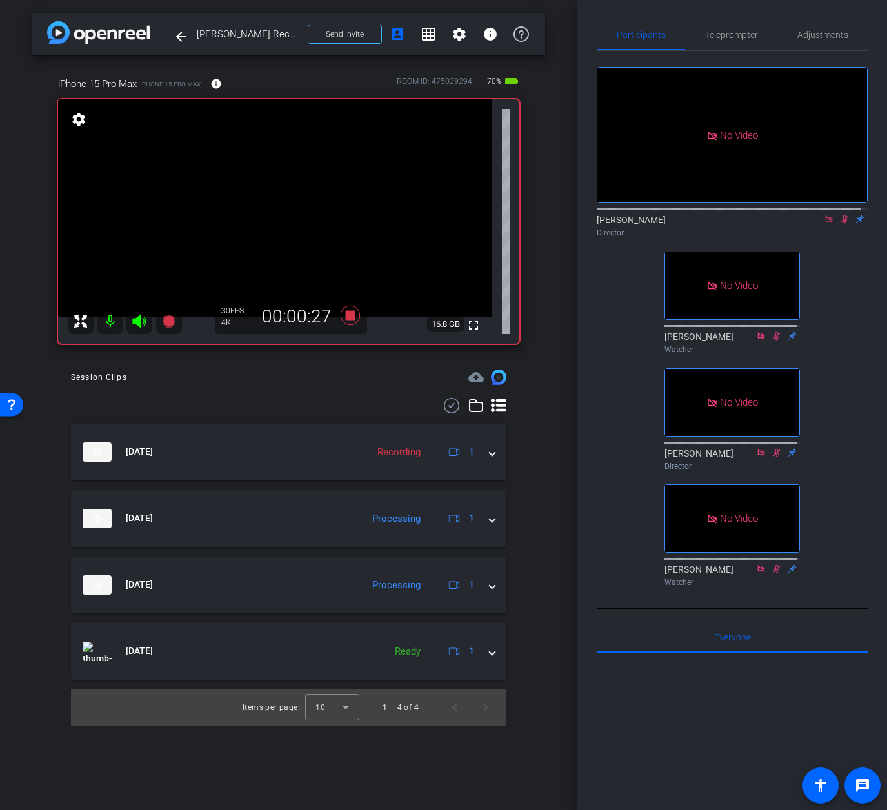
click at [839, 224] on icon at bounding box center [844, 219] width 10 height 9
click at [826, 224] on icon at bounding box center [828, 219] width 10 height 9
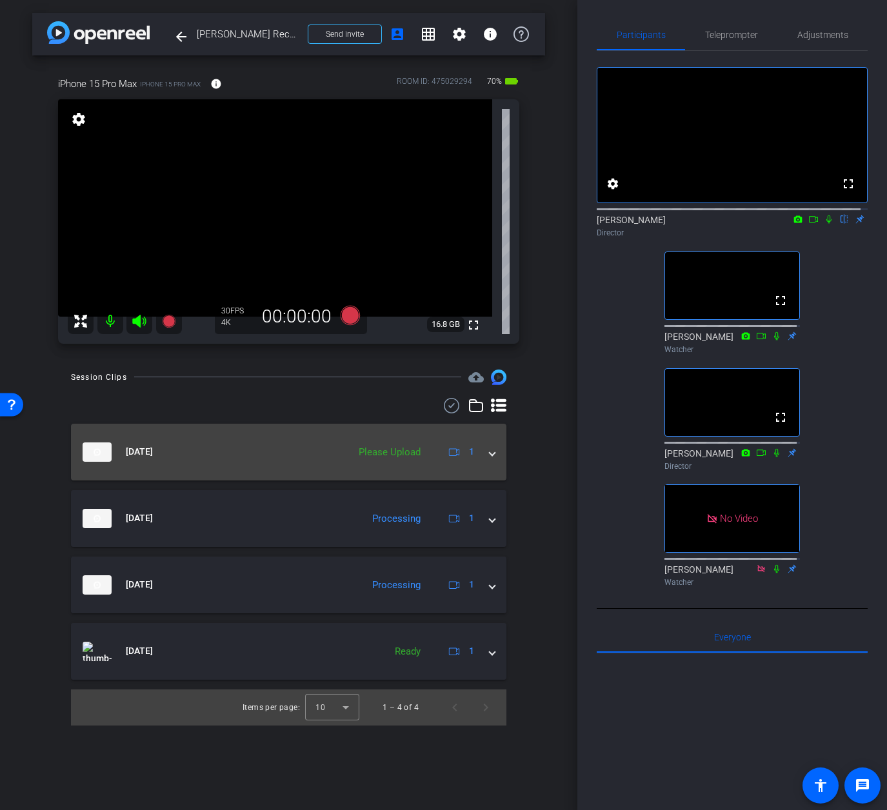
click at [490, 451] on span at bounding box center [491, 452] width 5 height 14
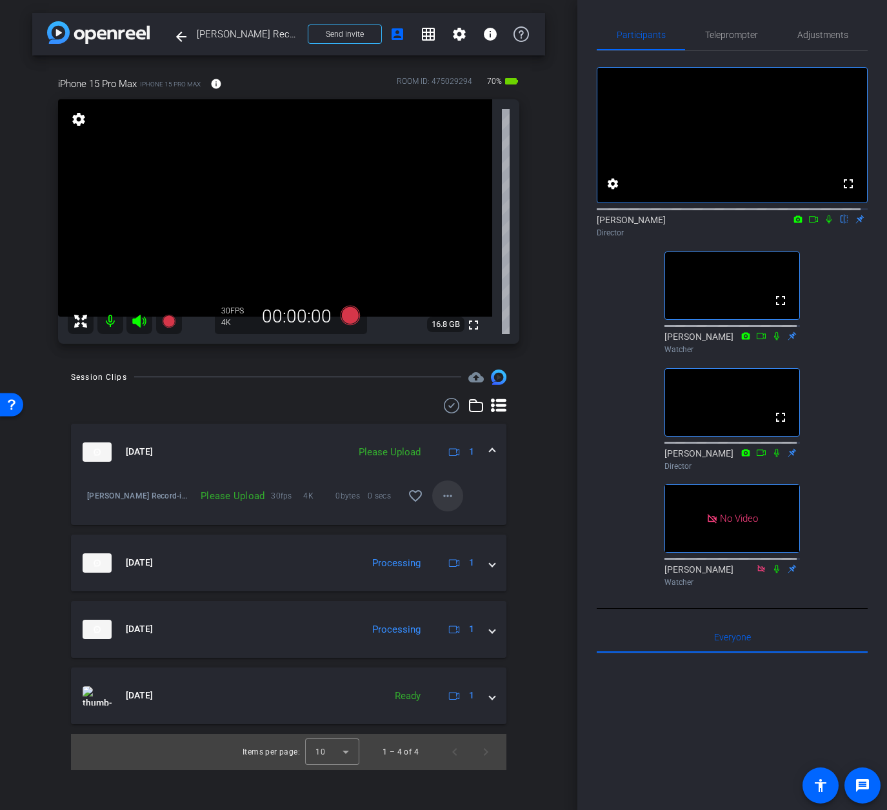
click at [447, 496] on mat-icon "more_horiz" at bounding box center [447, 495] width 15 height 15
click at [456, 524] on span "Upload" at bounding box center [468, 522] width 52 height 15
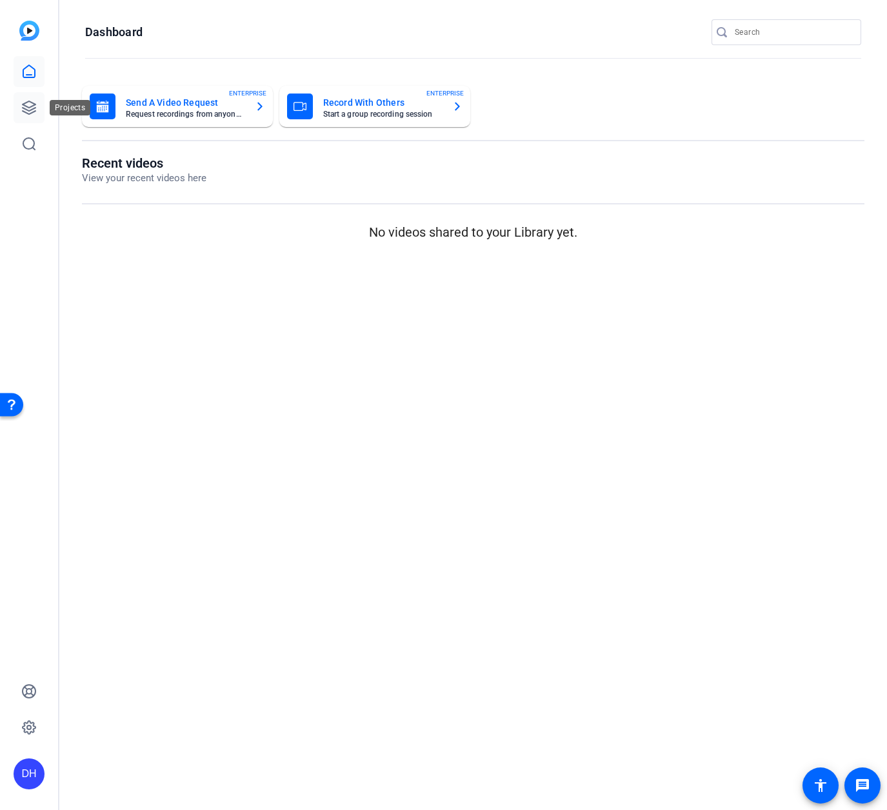
click at [32, 100] on icon at bounding box center [28, 107] width 15 height 15
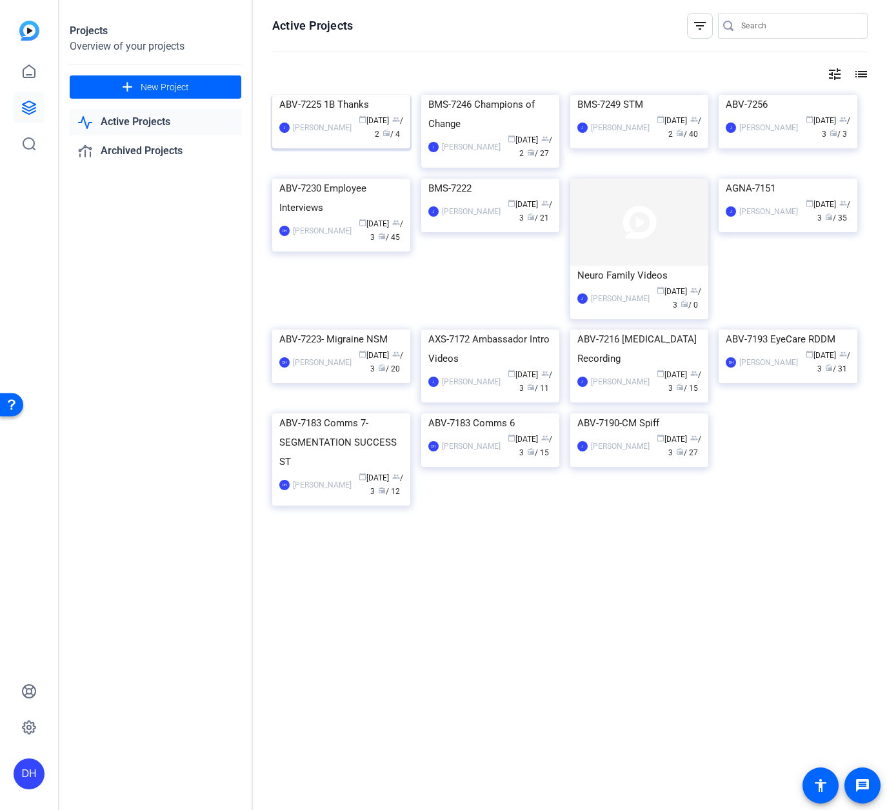
click at [358, 141] on div "calendar_today Oct 14 group / 2 radio / 4" at bounding box center [380, 127] width 45 height 27
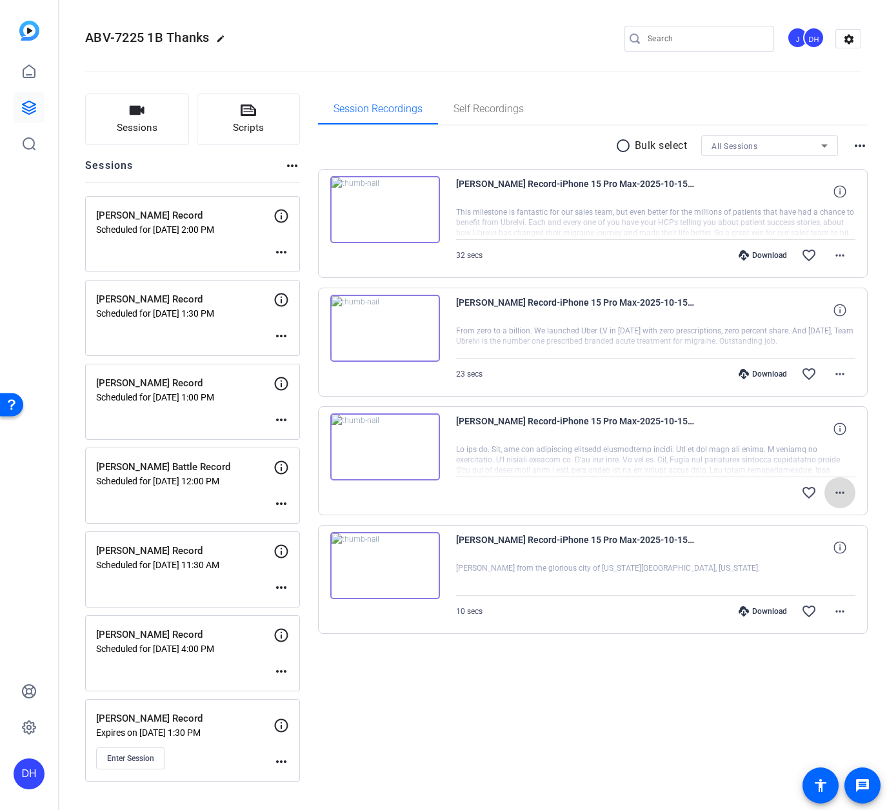
click at [840, 489] on mat-icon "more_horiz" at bounding box center [839, 492] width 15 height 15
click at [809, 520] on span "Download Original" at bounding box center [805, 519] width 77 height 15
click at [842, 372] on mat-icon "more_horiz" at bounding box center [839, 373] width 15 height 15
click at [801, 400] on span "Download Original" at bounding box center [805, 400] width 77 height 15
click at [842, 254] on mat-icon "more_horiz" at bounding box center [839, 255] width 15 height 15
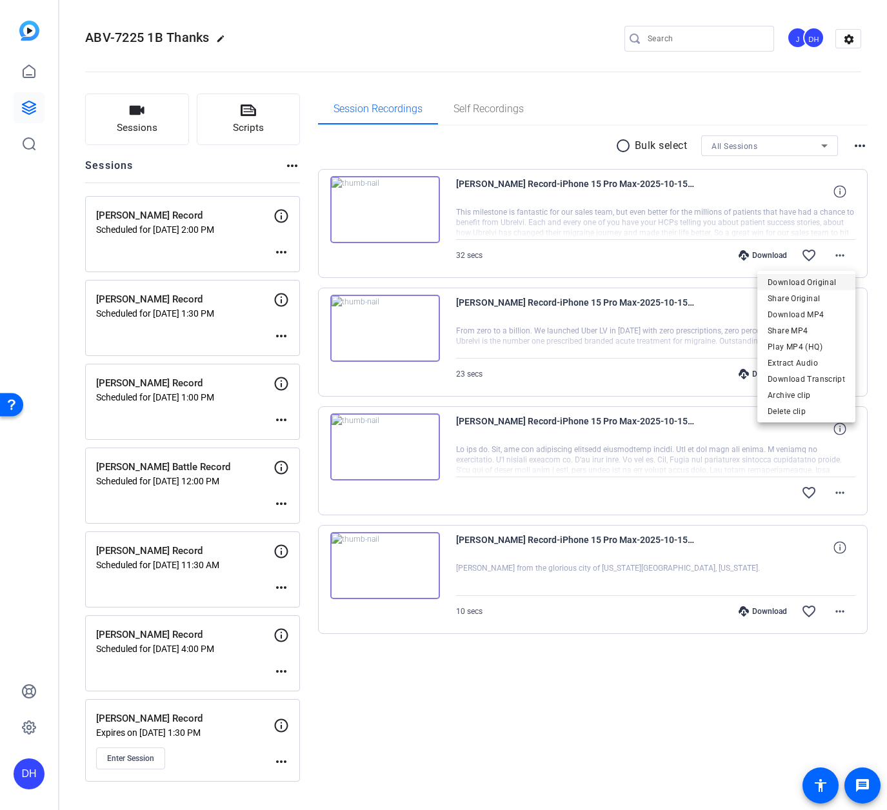
click at [797, 281] on span "Download Original" at bounding box center [805, 282] width 77 height 15
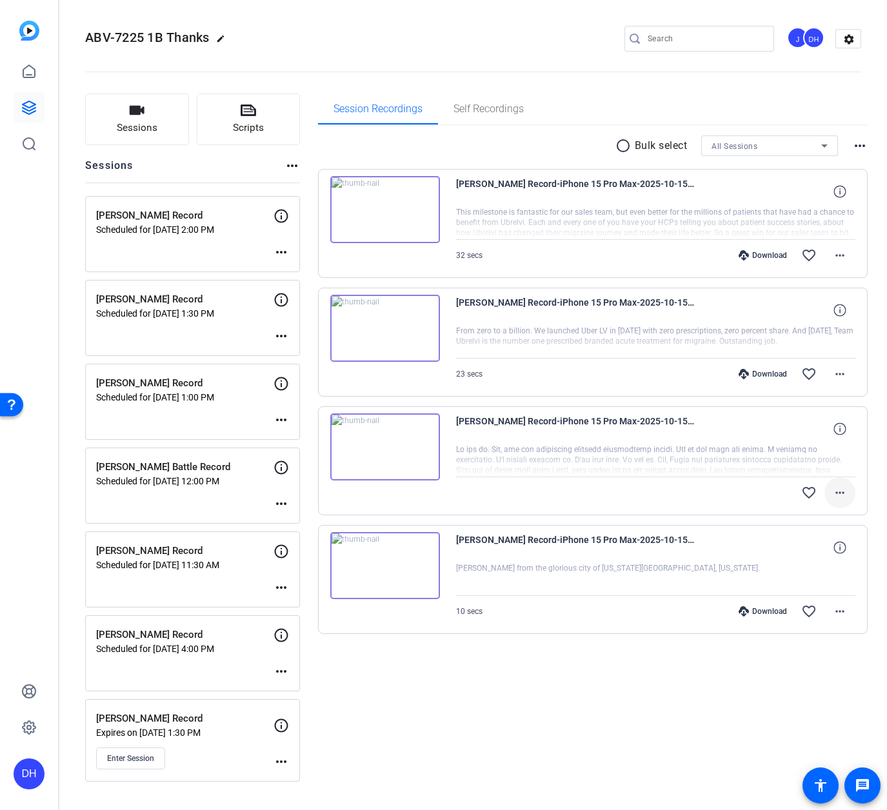
click at [838, 487] on mat-icon "more_horiz" at bounding box center [839, 492] width 15 height 15
click at [829, 570] on span "Download Transcript" at bounding box center [805, 567] width 77 height 15
click at [838, 375] on mat-icon "more_horiz" at bounding box center [839, 373] width 15 height 15
click at [809, 498] on span "Download Transcript" at bounding box center [805, 497] width 77 height 15
